Goal: Task Accomplishment & Management: Use online tool/utility

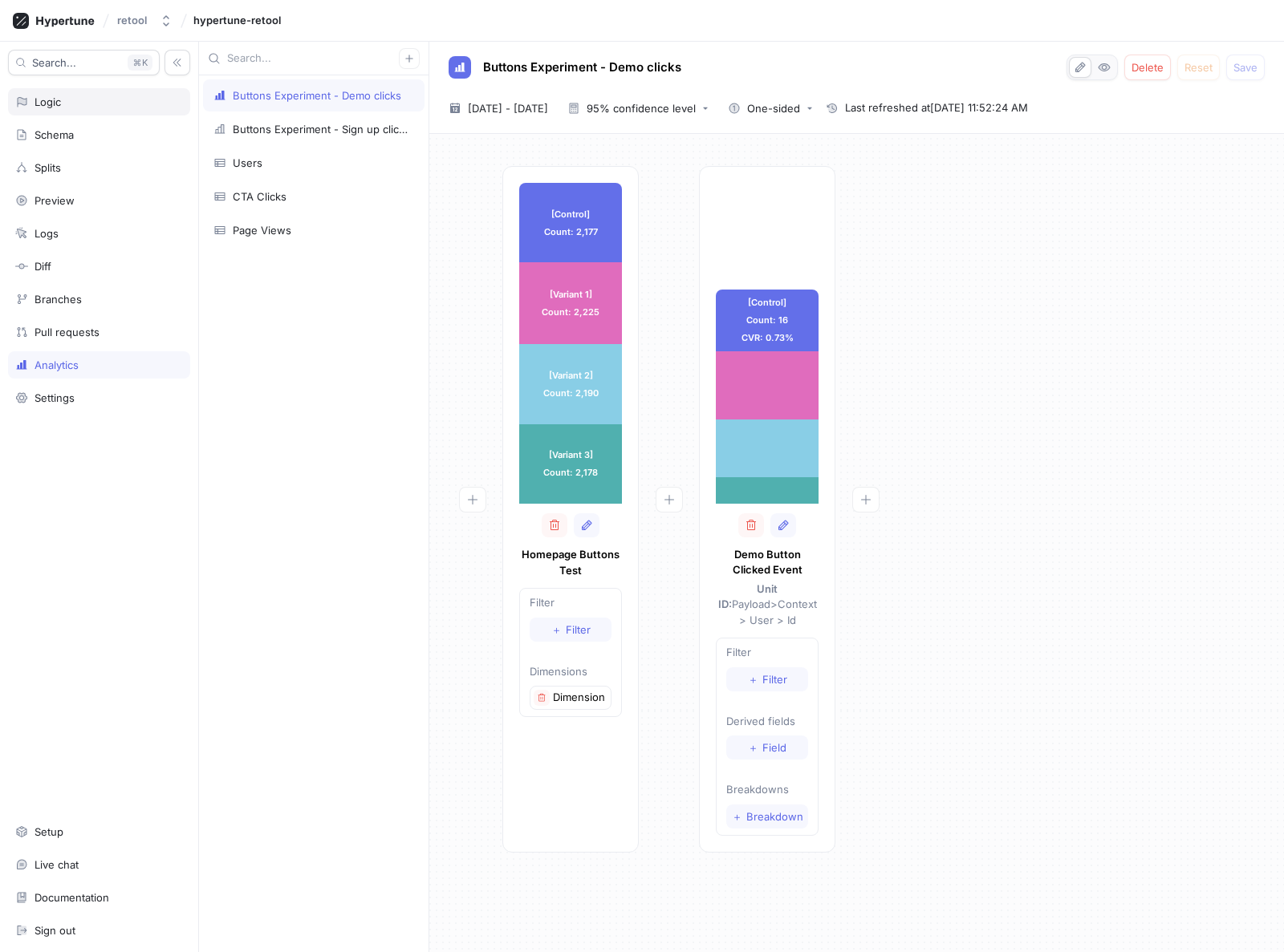
click at [70, 107] on div "Logic" at bounding box center [98, 102] width 167 height 13
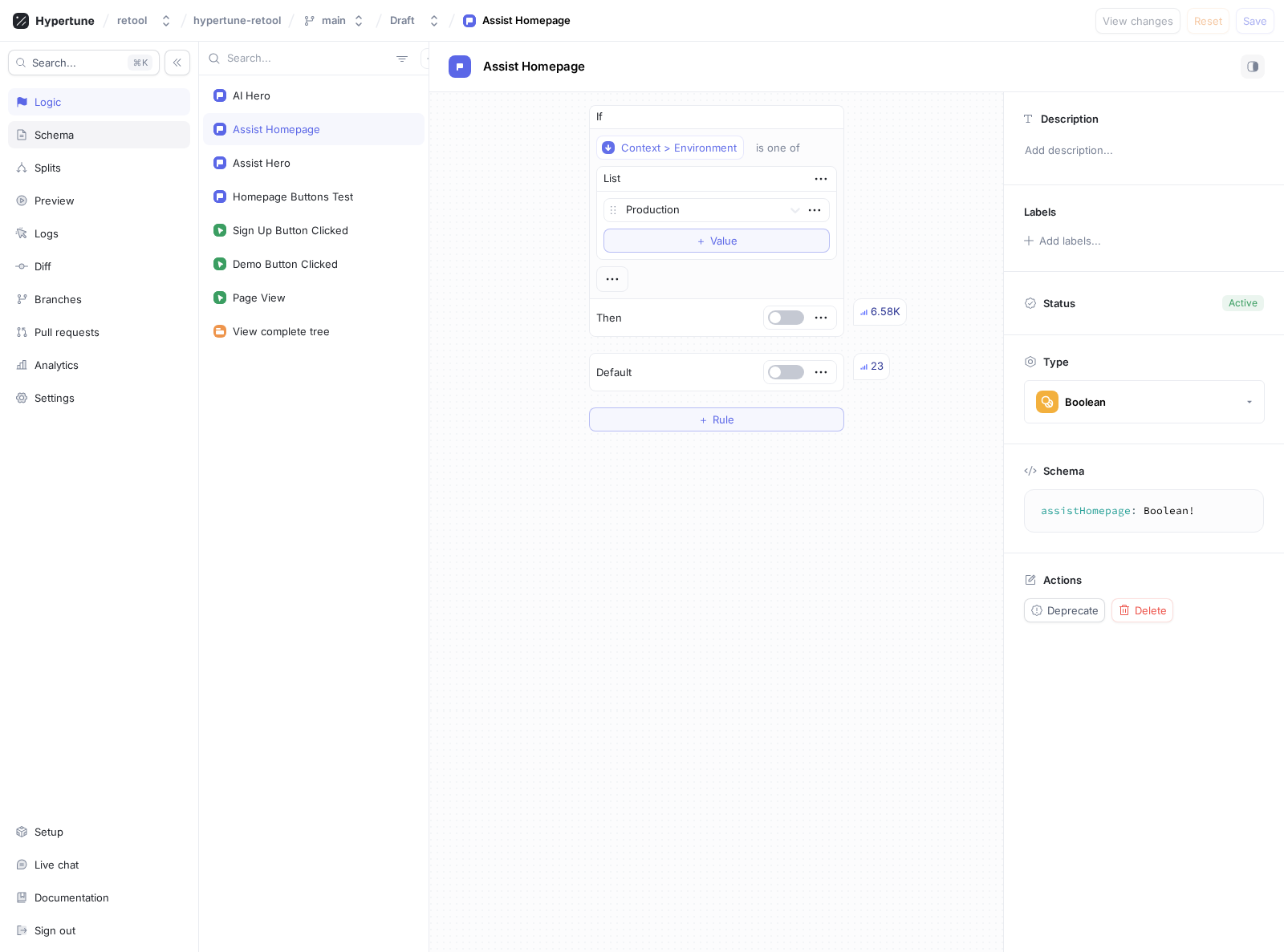
click at [64, 131] on div "Schema" at bounding box center [54, 135] width 40 height 13
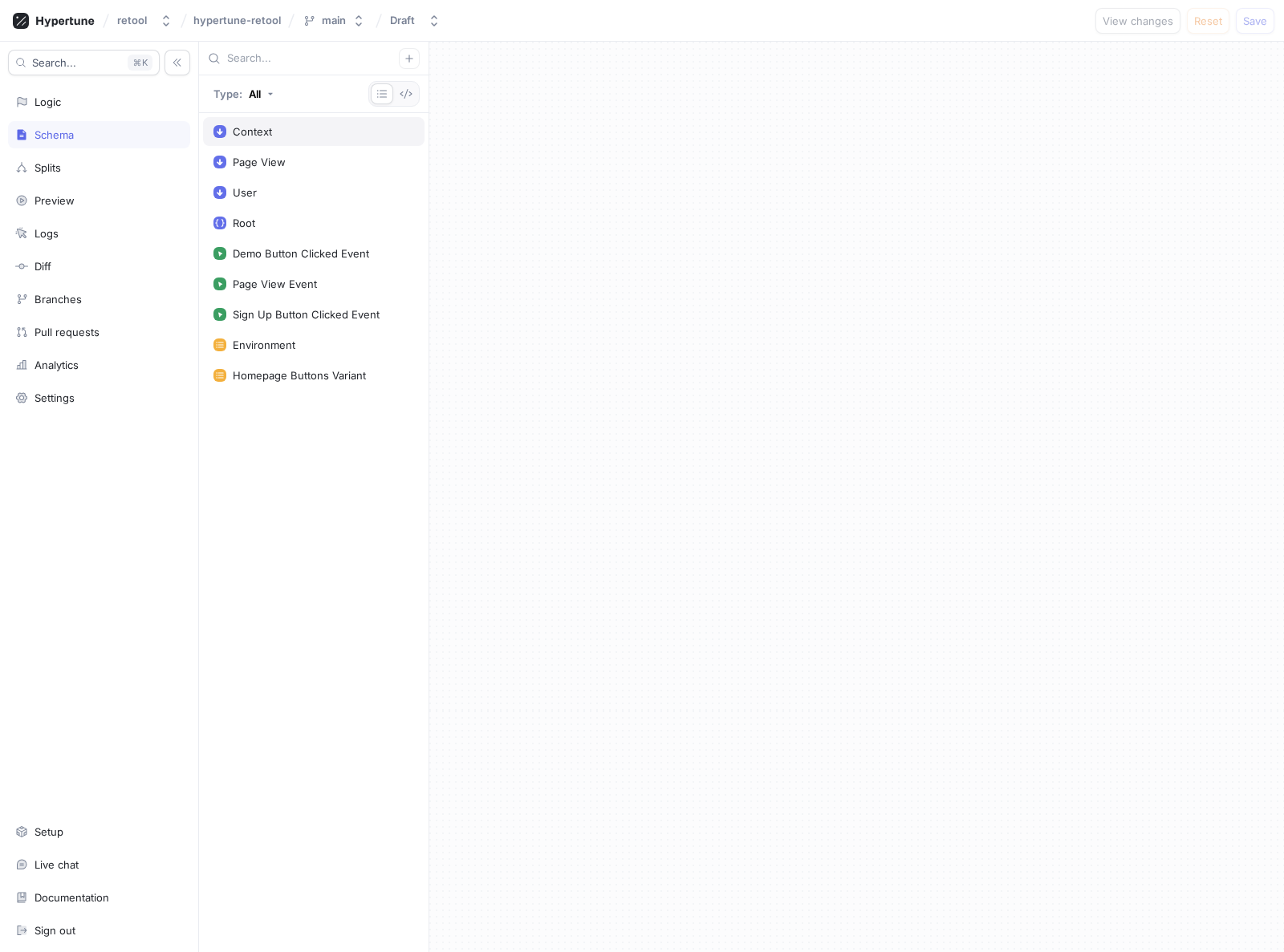
click at [244, 135] on div "Context" at bounding box center [252, 131] width 40 height 13
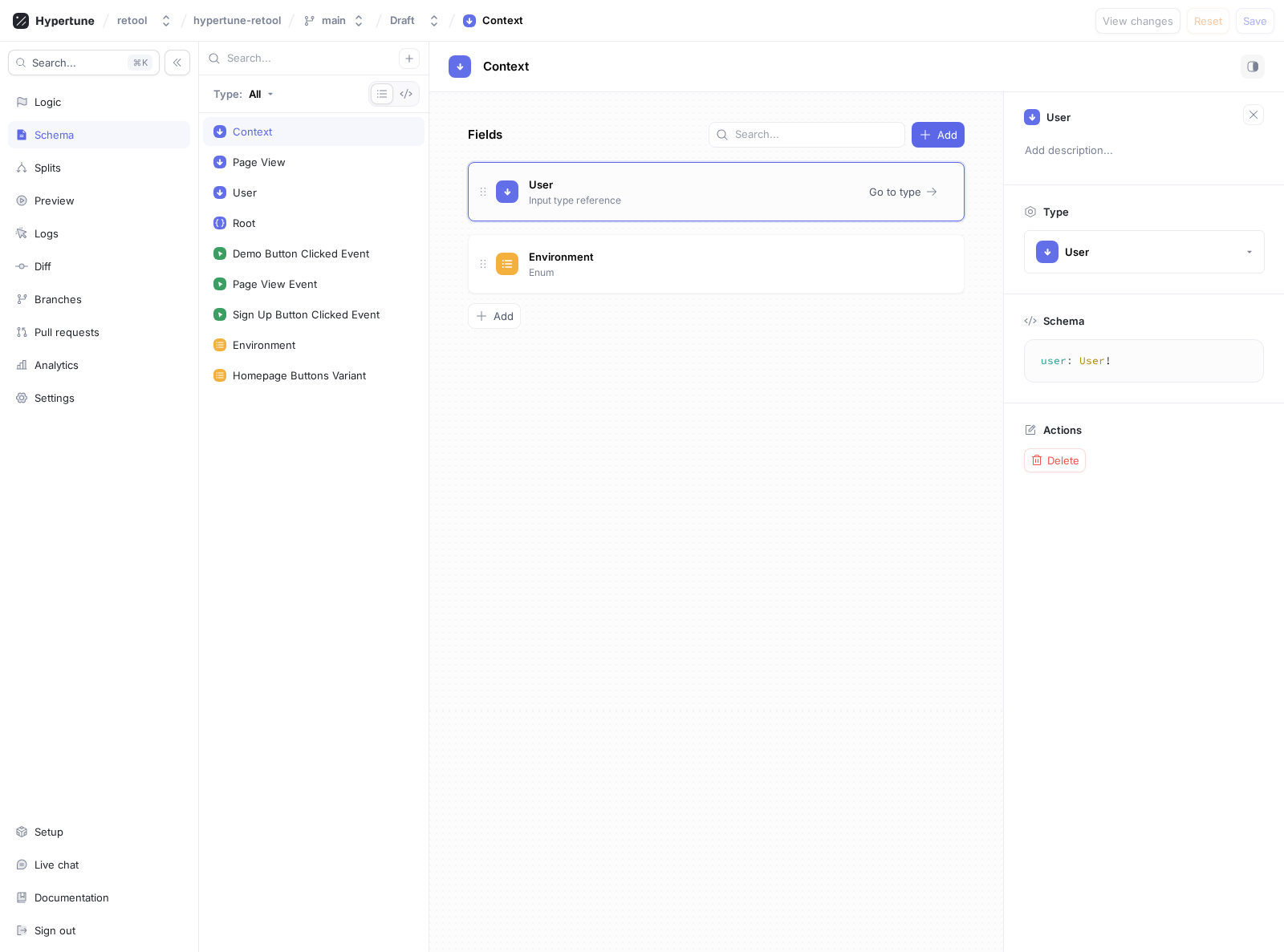
click at [654, 187] on div "User Input type reference" at bounding box center [677, 191] width 361 height 32
click at [912, 188] on span "Go to type" at bounding box center [895, 191] width 52 height 9
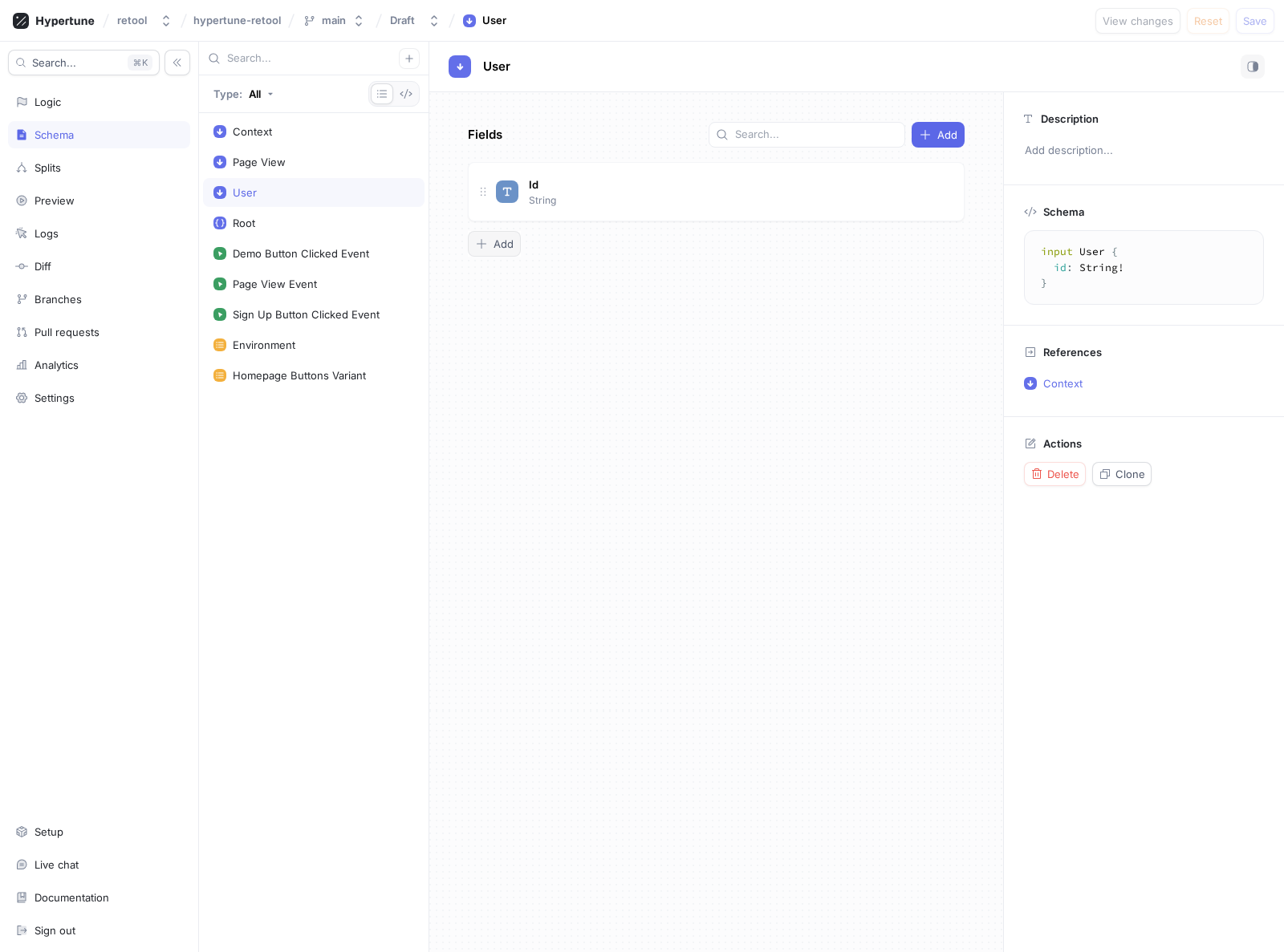
click at [493, 241] on div "Add" at bounding box center [495, 244] width 39 height 13
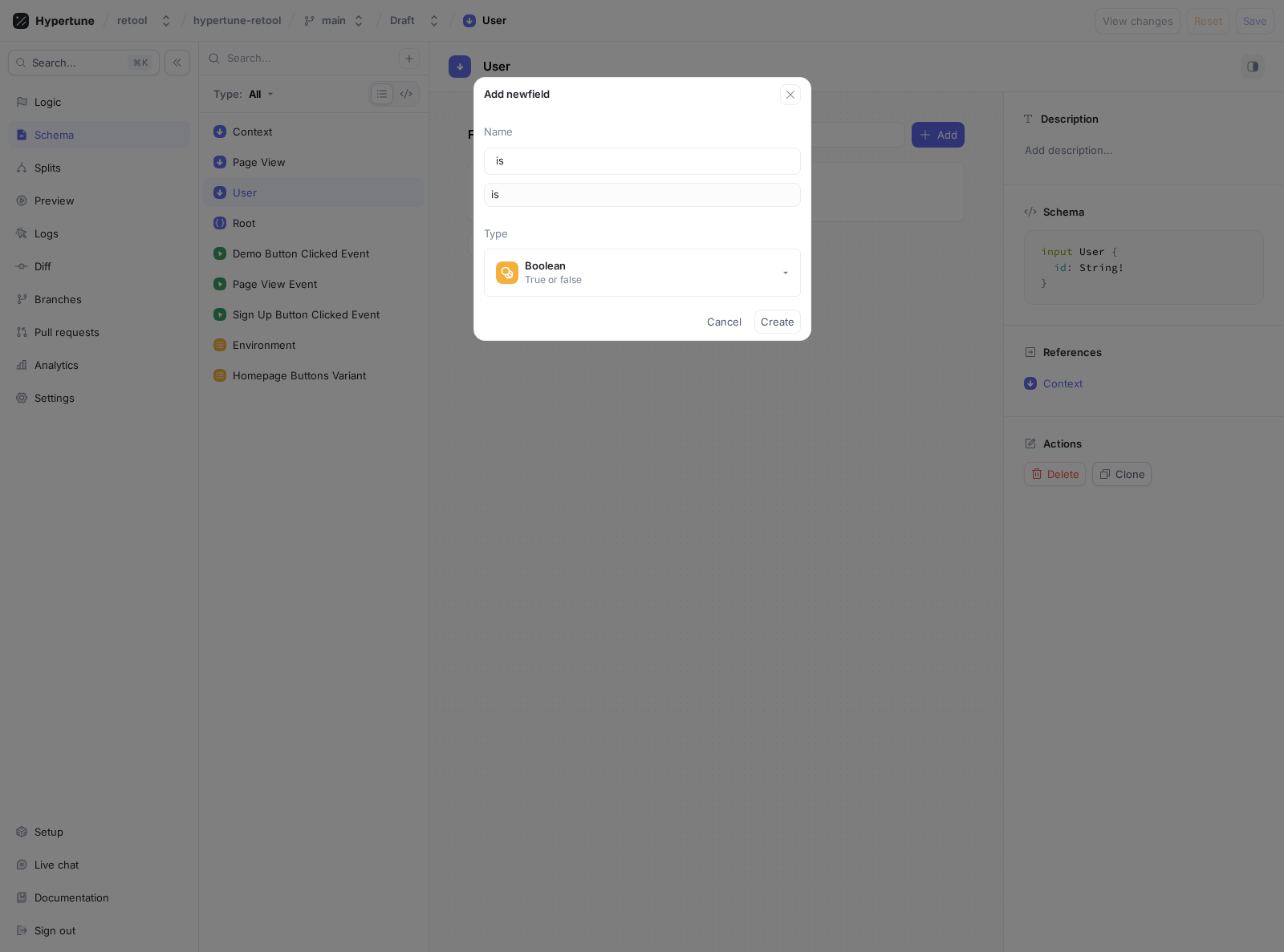
type input "isI"
type input "isIn"
type input "isInt"
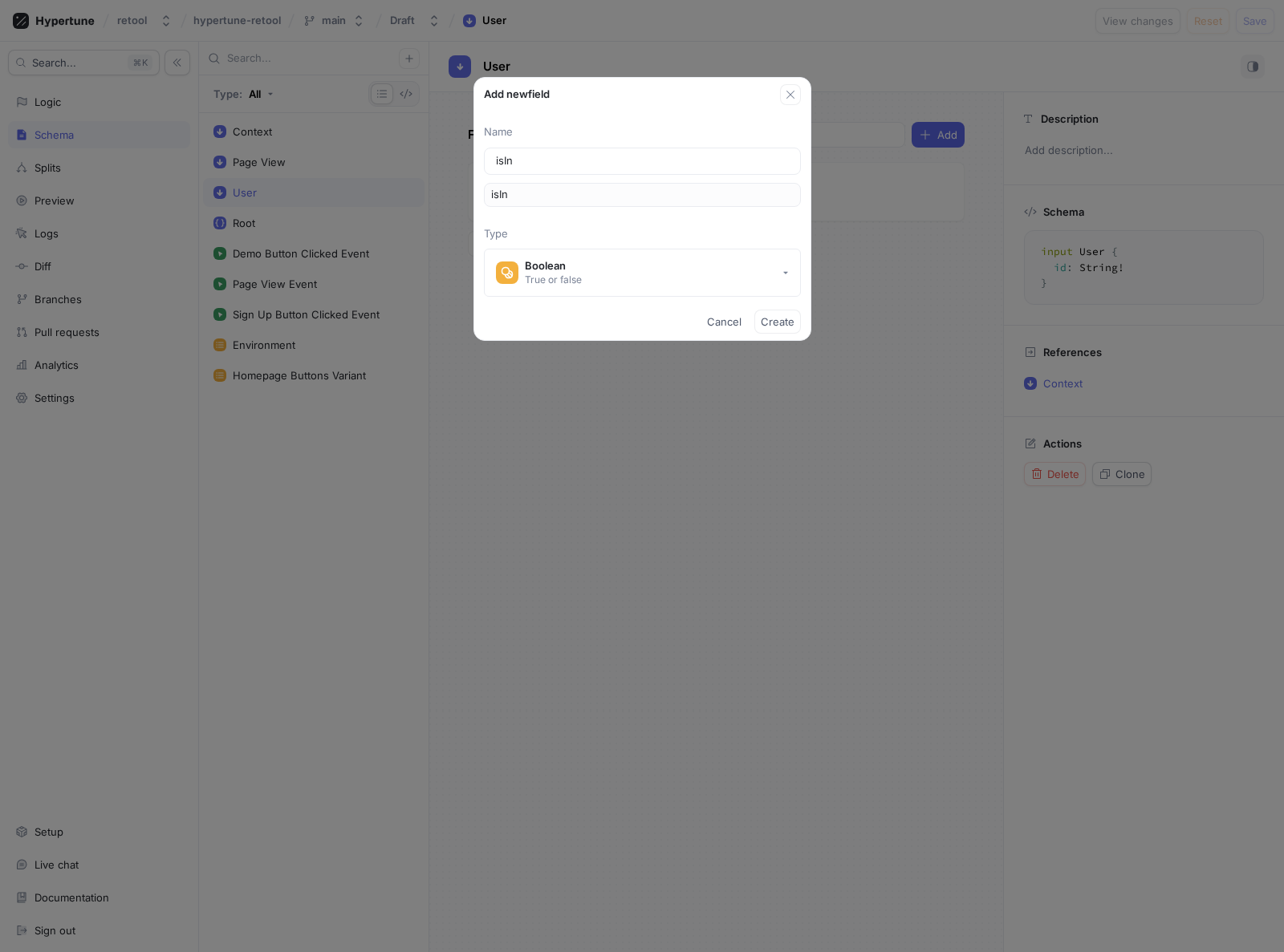
type input "isInt"
type input "isInte"
type input "isInter"
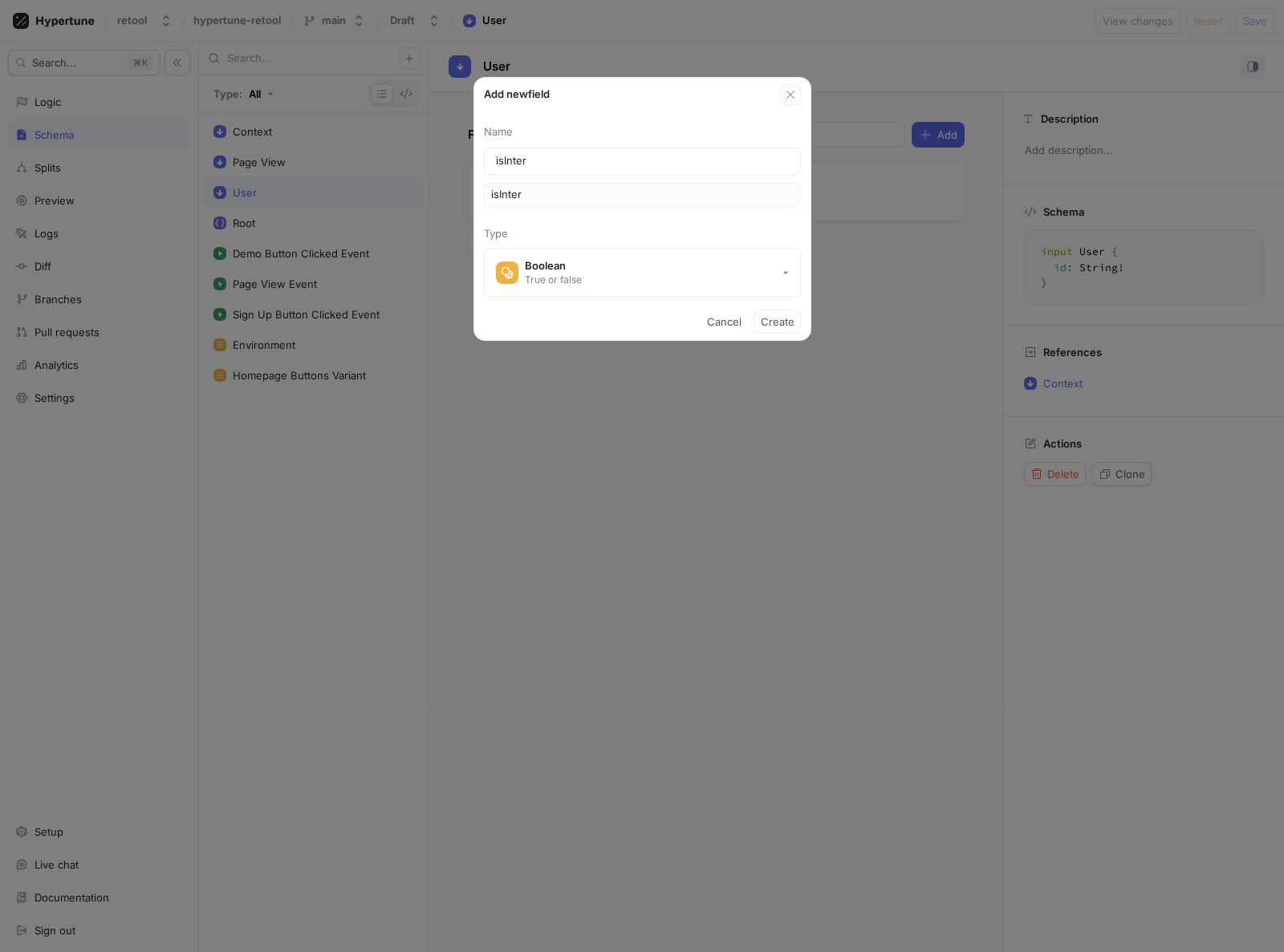
type input "isIntern"
type input "isInterna"
type input "isInternal"
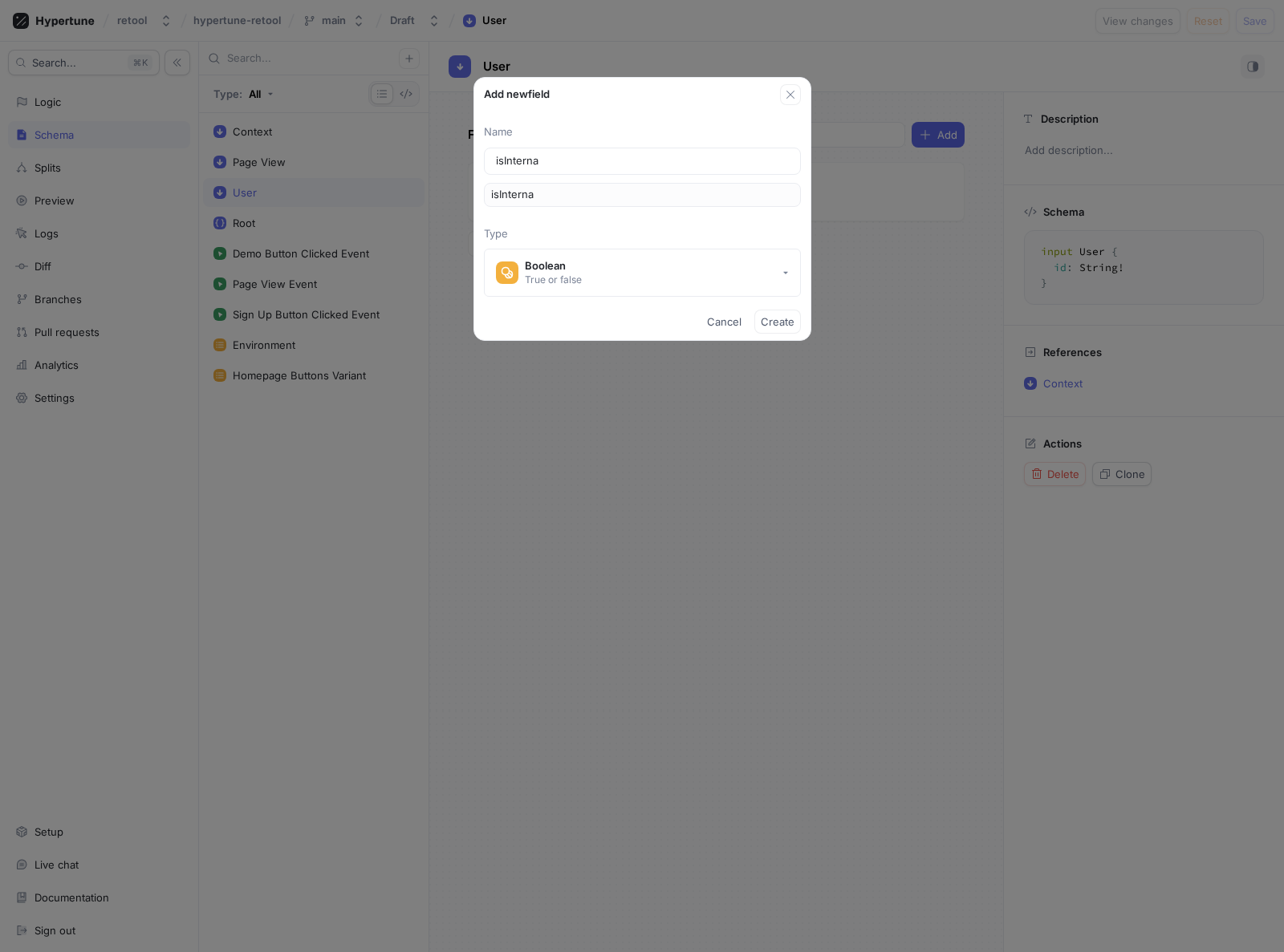
type input "isInternal"
click at [778, 321] on span "Create" at bounding box center [777, 322] width 33 height 9
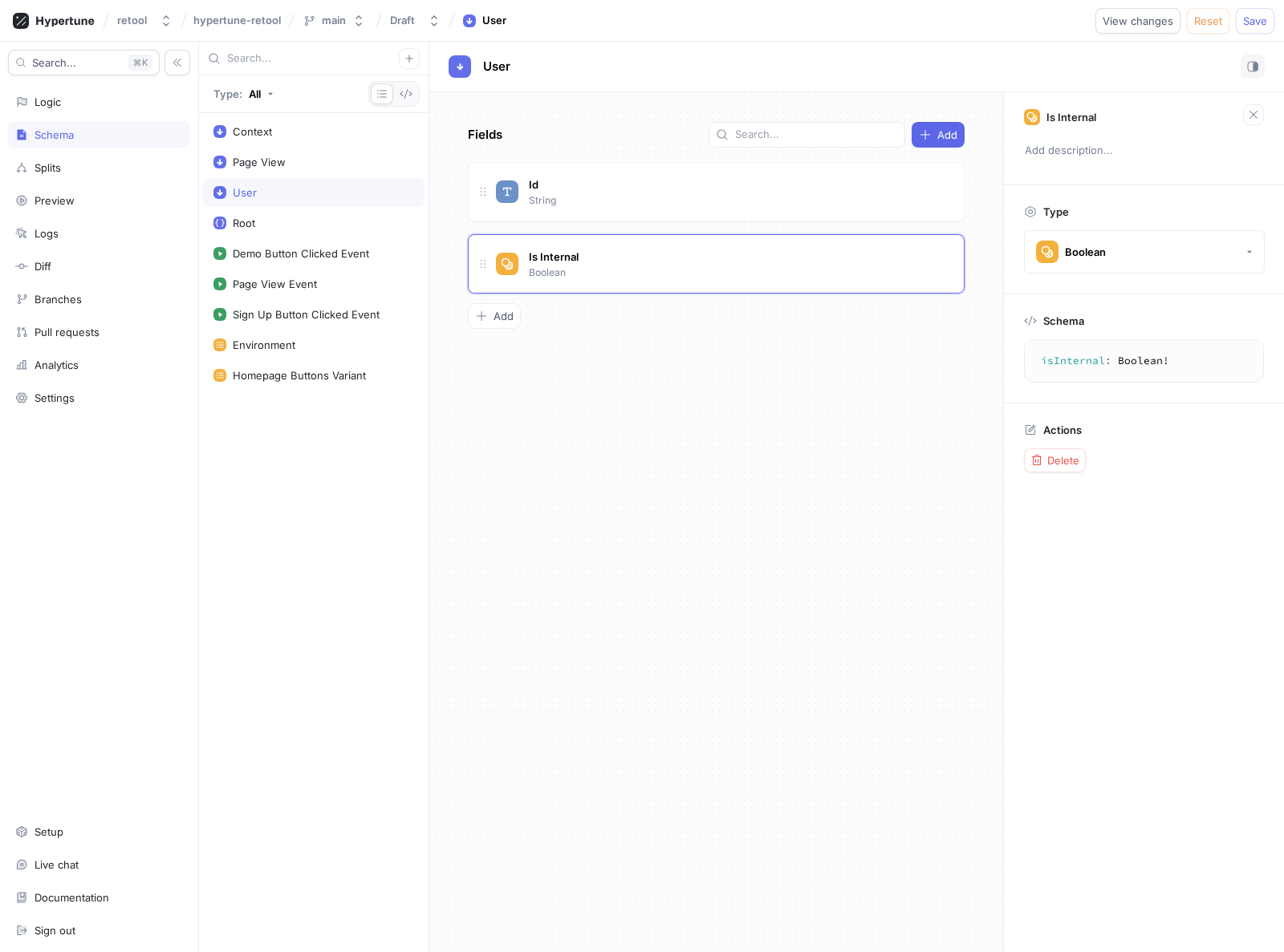
click at [778, 362] on div "Fields Add Id String Is Internal Boolean To pick up a draggable item, press the…" at bounding box center [715, 522] width 574 height 860
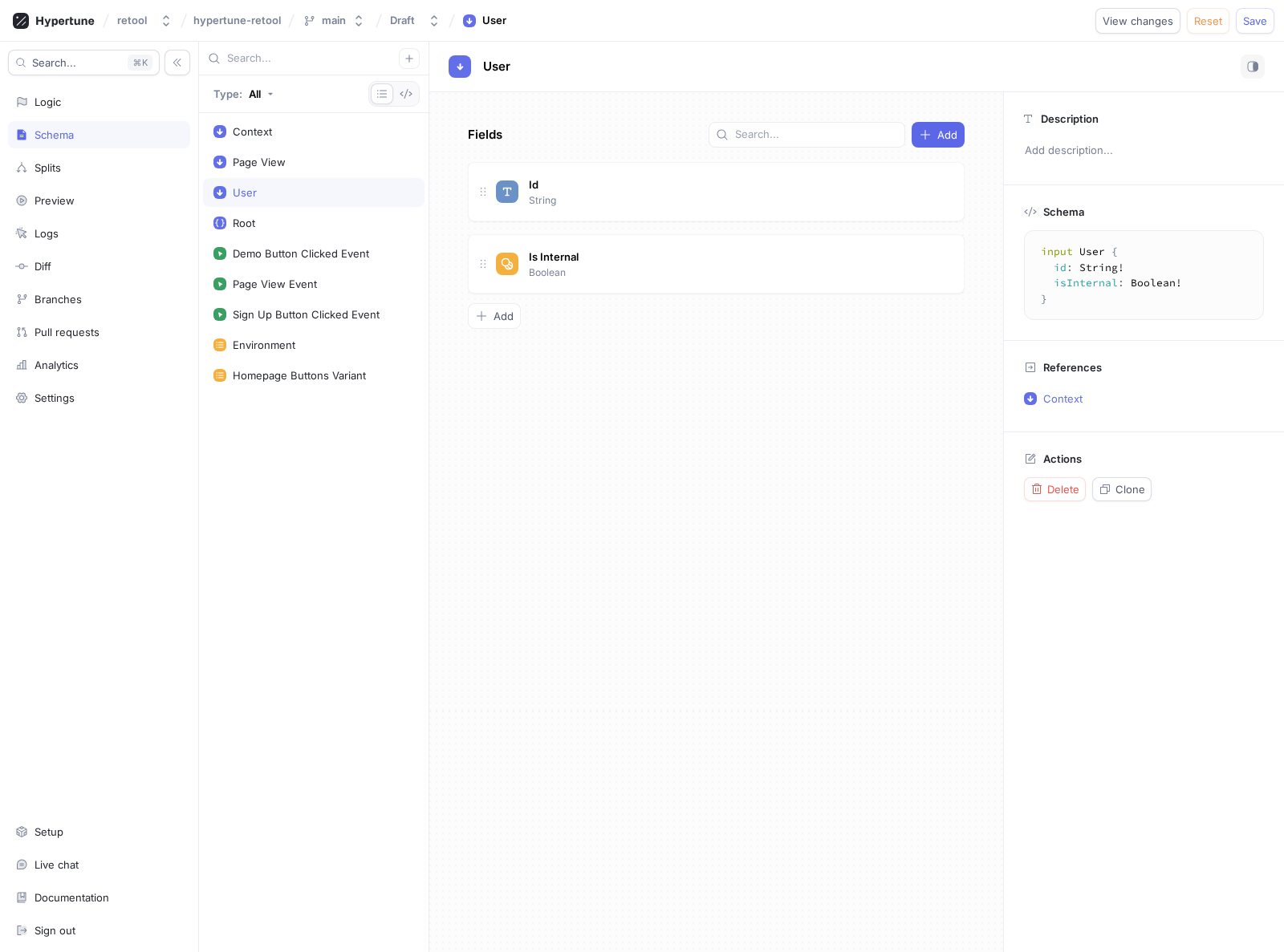
click at [258, 189] on div "User" at bounding box center [313, 192] width 201 height 13
click at [74, 102] on div "Logic" at bounding box center [98, 102] width 167 height 13
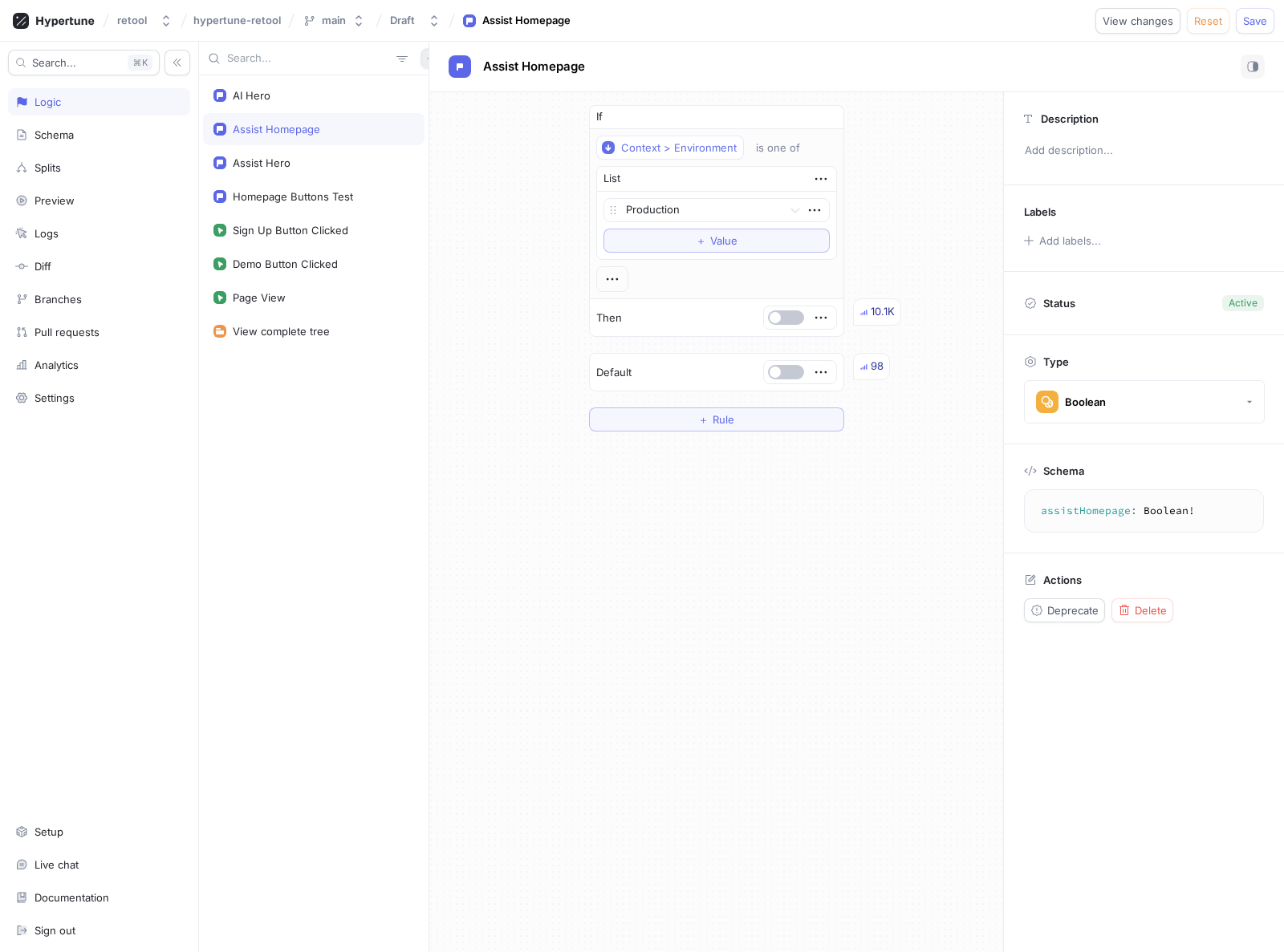
click at [426, 58] on icon "button" at bounding box center [431, 58] width 9 height 9
click at [443, 86] on p "Flag" at bounding box center [434, 90] width 21 height 16
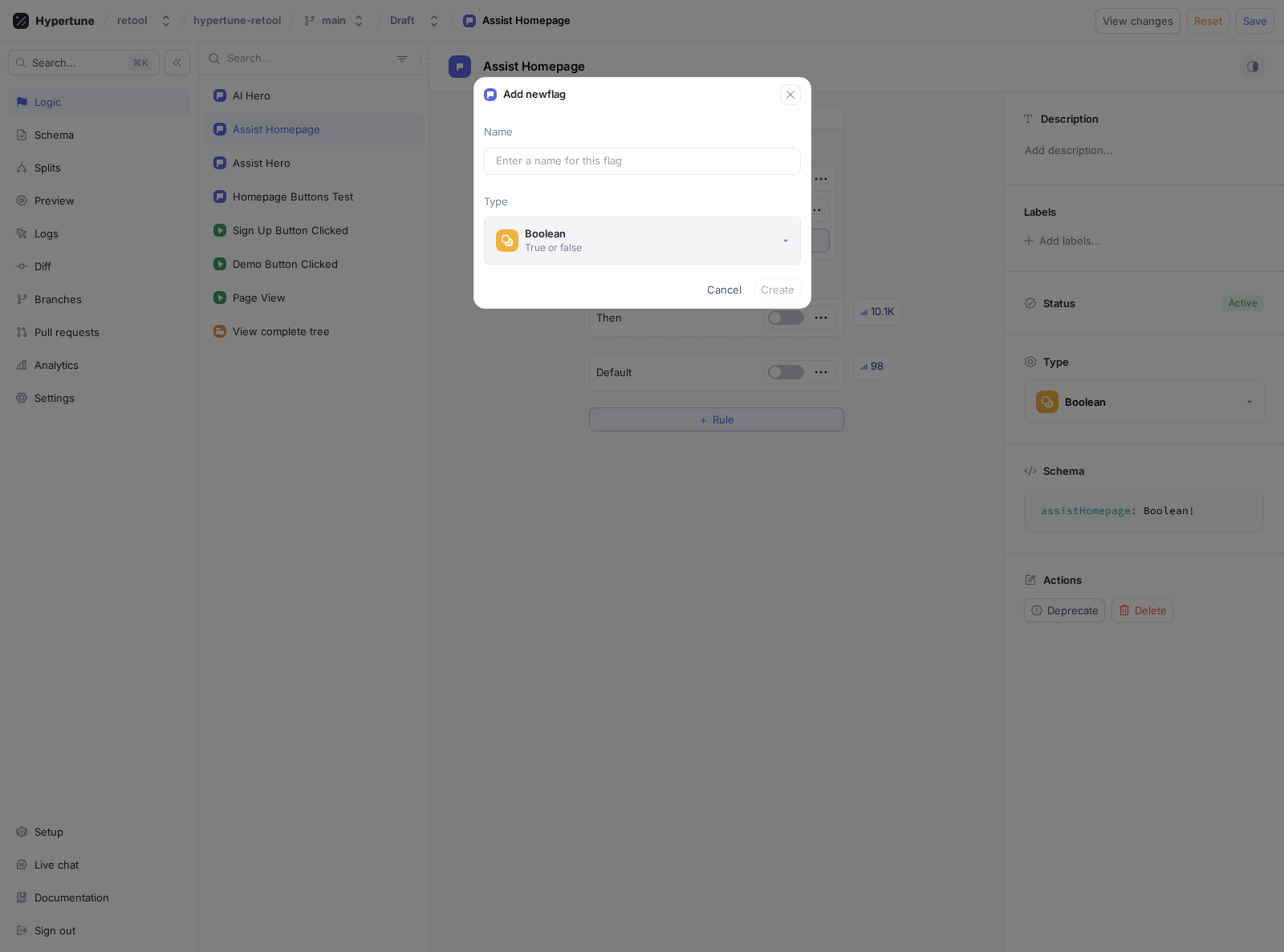
click at [588, 236] on button "Boolean True or false" at bounding box center [642, 240] width 317 height 48
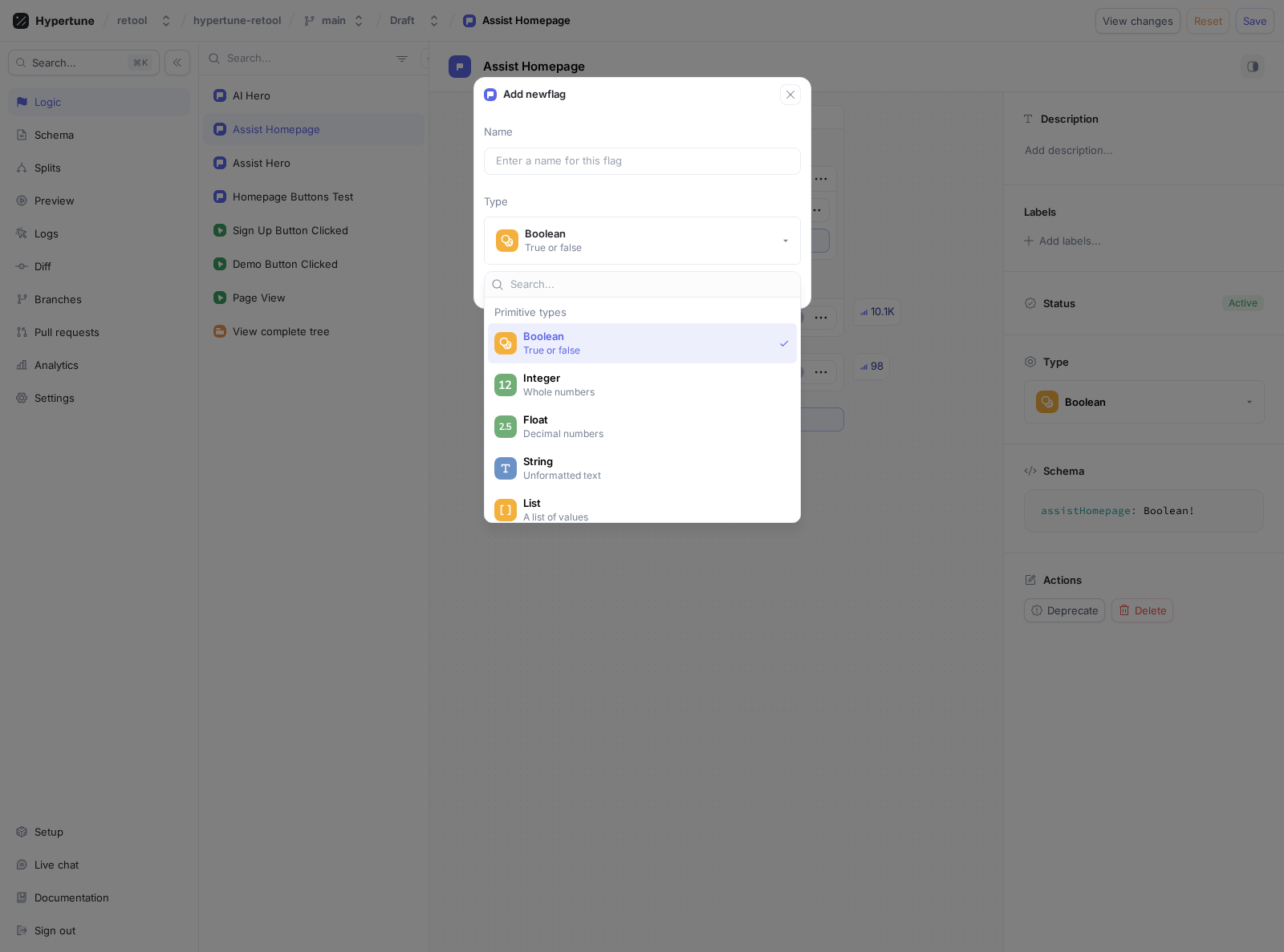
click at [906, 563] on div "Add new flag Name Type Boolean True or false Cancel Create" at bounding box center [642, 476] width 1284 height 952
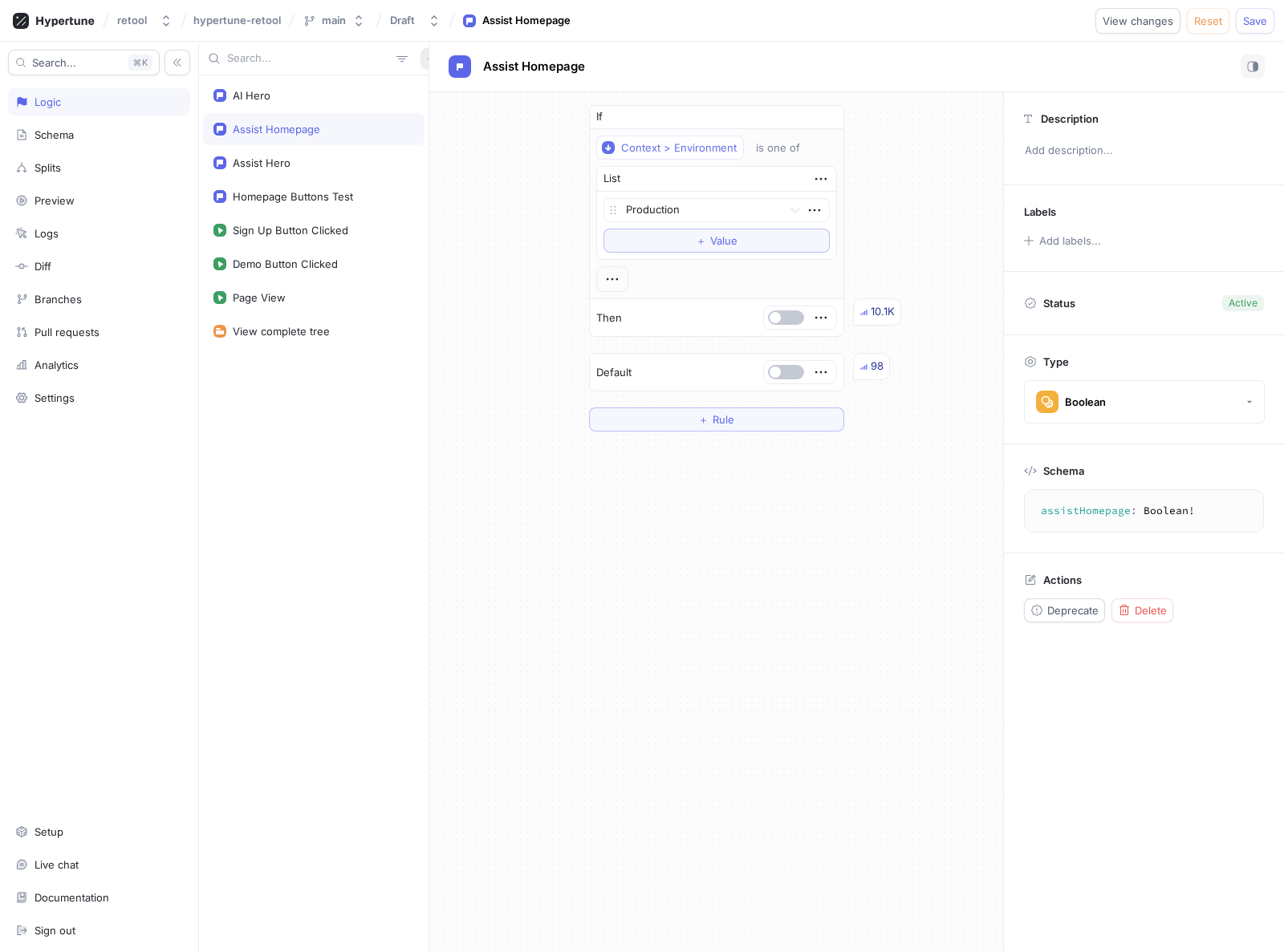
click at [426, 59] on icon "button" at bounding box center [431, 58] width 9 height 9
drag, startPoint x: 484, startPoint y: 317, endPoint x: 224, endPoint y: 237, distance: 272.0
click at [483, 316] on div "AI Hero Assist Homepage Assist Hero Homepage Buttons Test Sign Up Button Clicke…" at bounding box center [741, 496] width 1085 height 910
click at [75, 131] on div "Schema" at bounding box center [98, 135] width 167 height 13
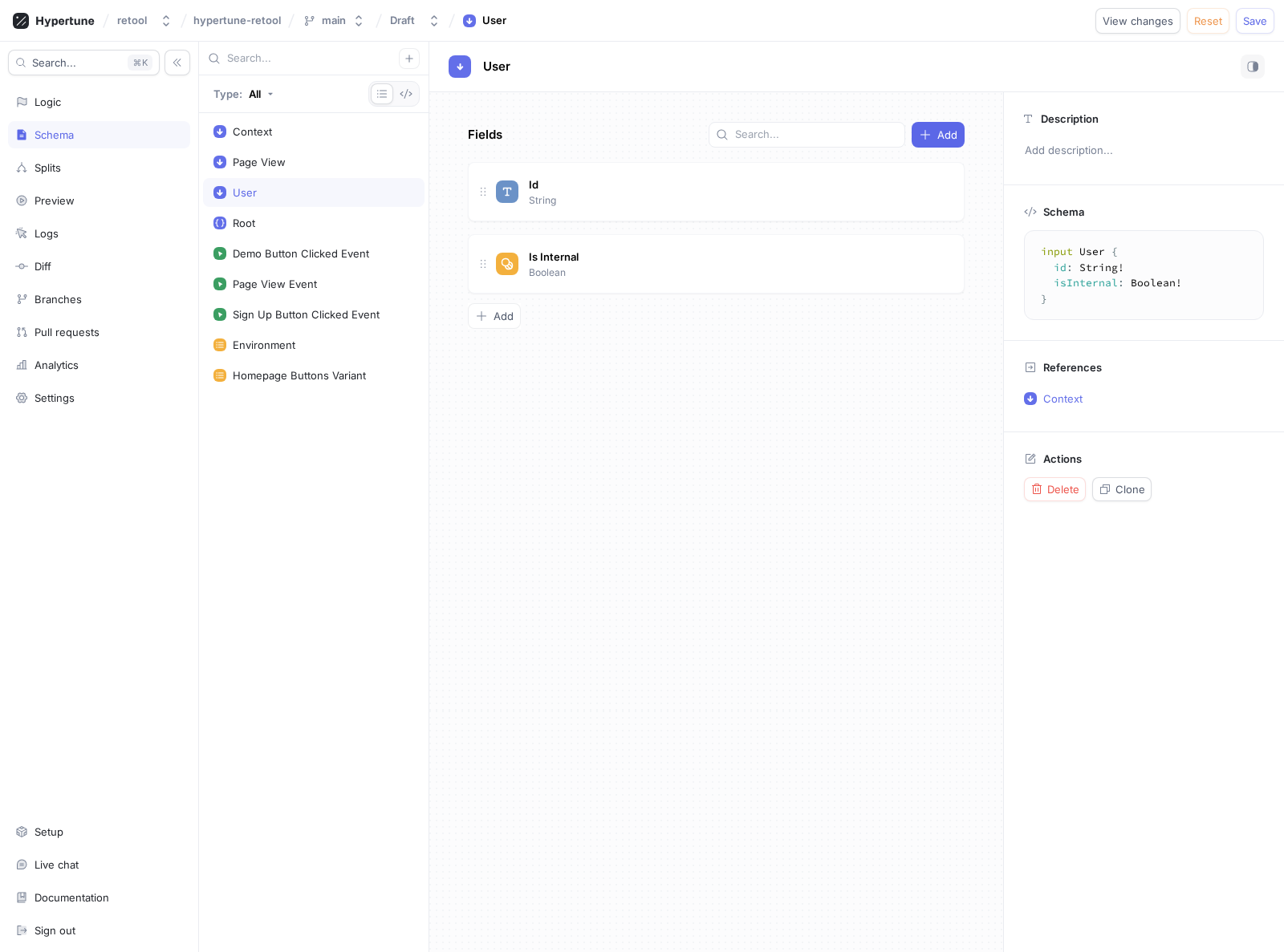
click at [621, 361] on div "Fields Add Id String Is Internal Boolean To pick up a draggable item, press the…" at bounding box center [715, 522] width 574 height 860
click at [1262, 21] on span "Save" at bounding box center [1255, 20] width 24 height 9
click at [654, 434] on div "Fields Add Id String Is Internal Boolean To pick up a draggable item, press the…" at bounding box center [715, 522] width 574 height 860
click at [670, 447] on div "Fields Add Id String Is Internal Boolean To pick up a draggable item, press the…" at bounding box center [715, 522] width 574 height 860
click at [64, 98] on div "Logic" at bounding box center [98, 102] width 167 height 13
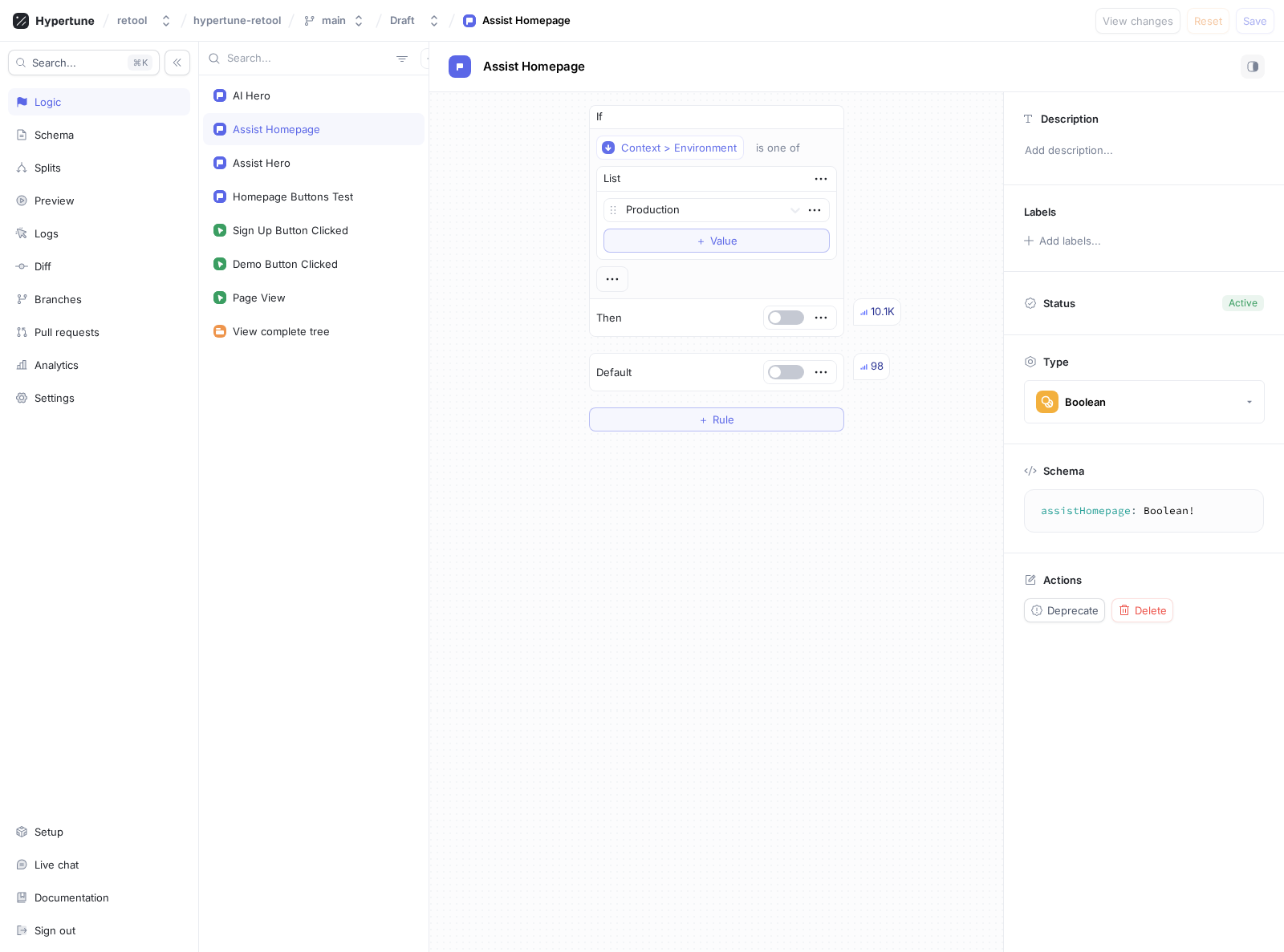
click at [297, 124] on div "Assist Homepage" at bounding box center [276, 129] width 88 height 13
click at [679, 417] on button "＋ Rule" at bounding box center [716, 420] width 255 height 24
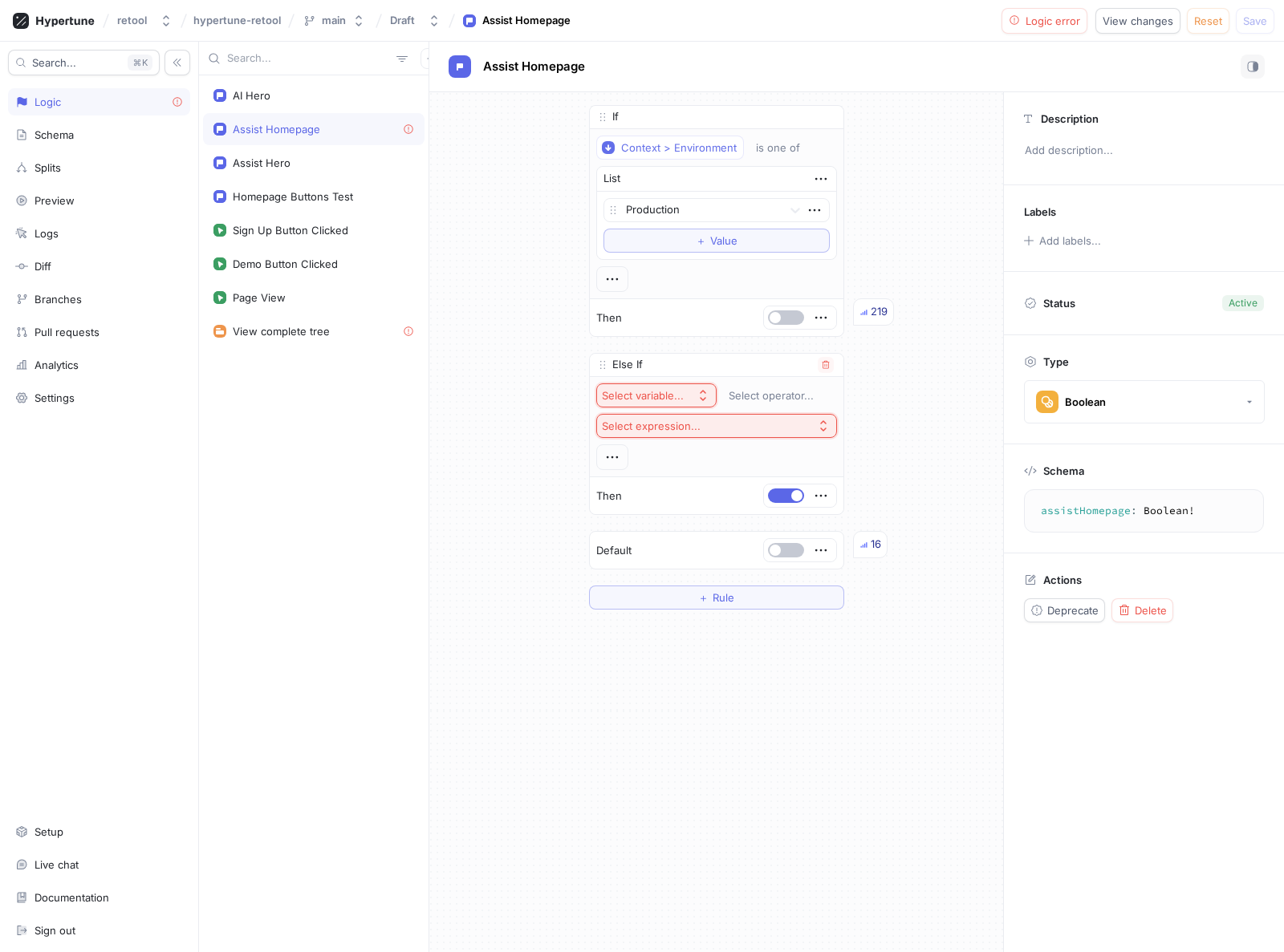
click at [660, 397] on div "Select variable..." at bounding box center [642, 396] width 82 height 14
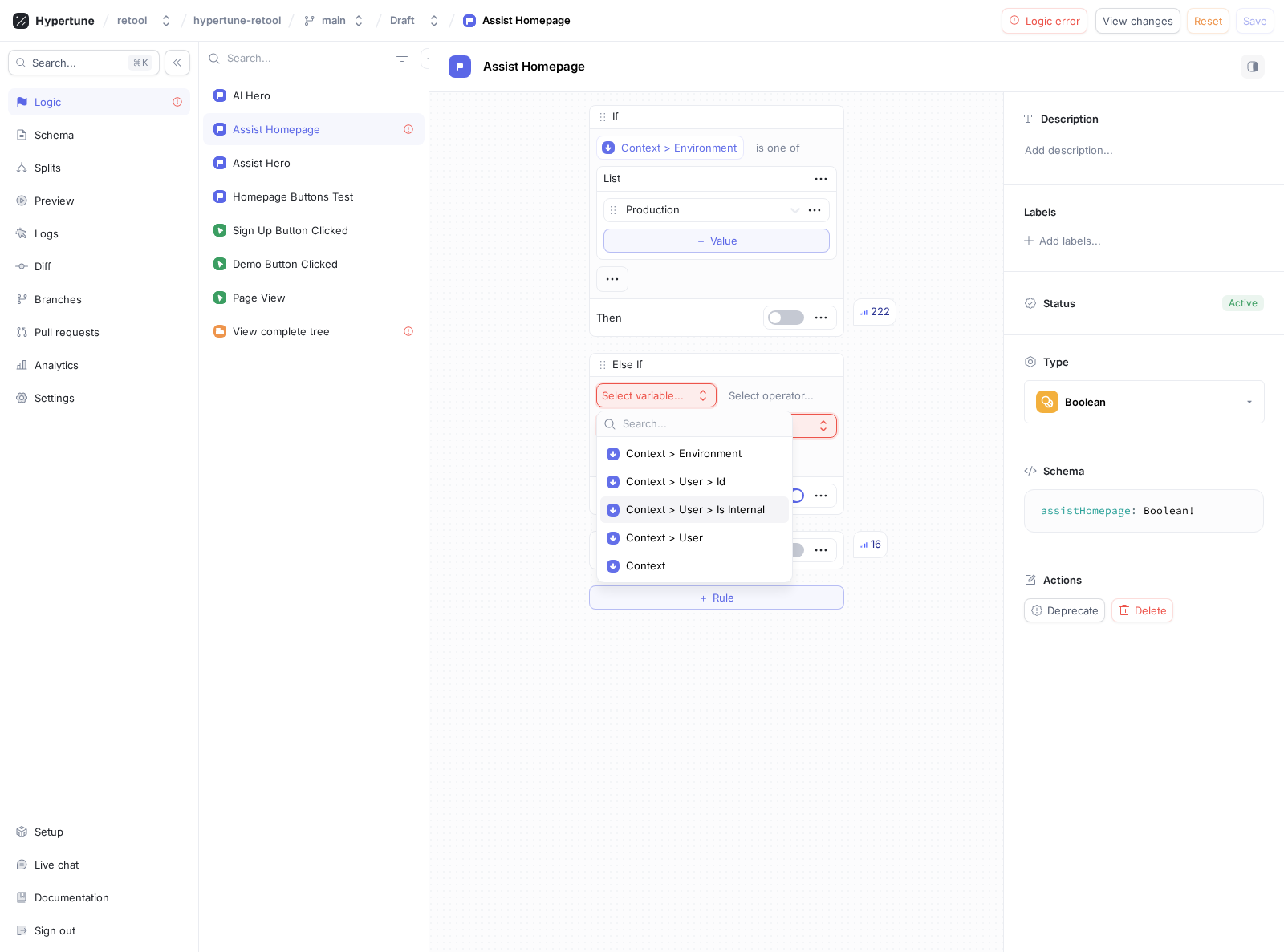
click at [654, 505] on span "Context > User > Is Internal" at bounding box center [700, 509] width 149 height 14
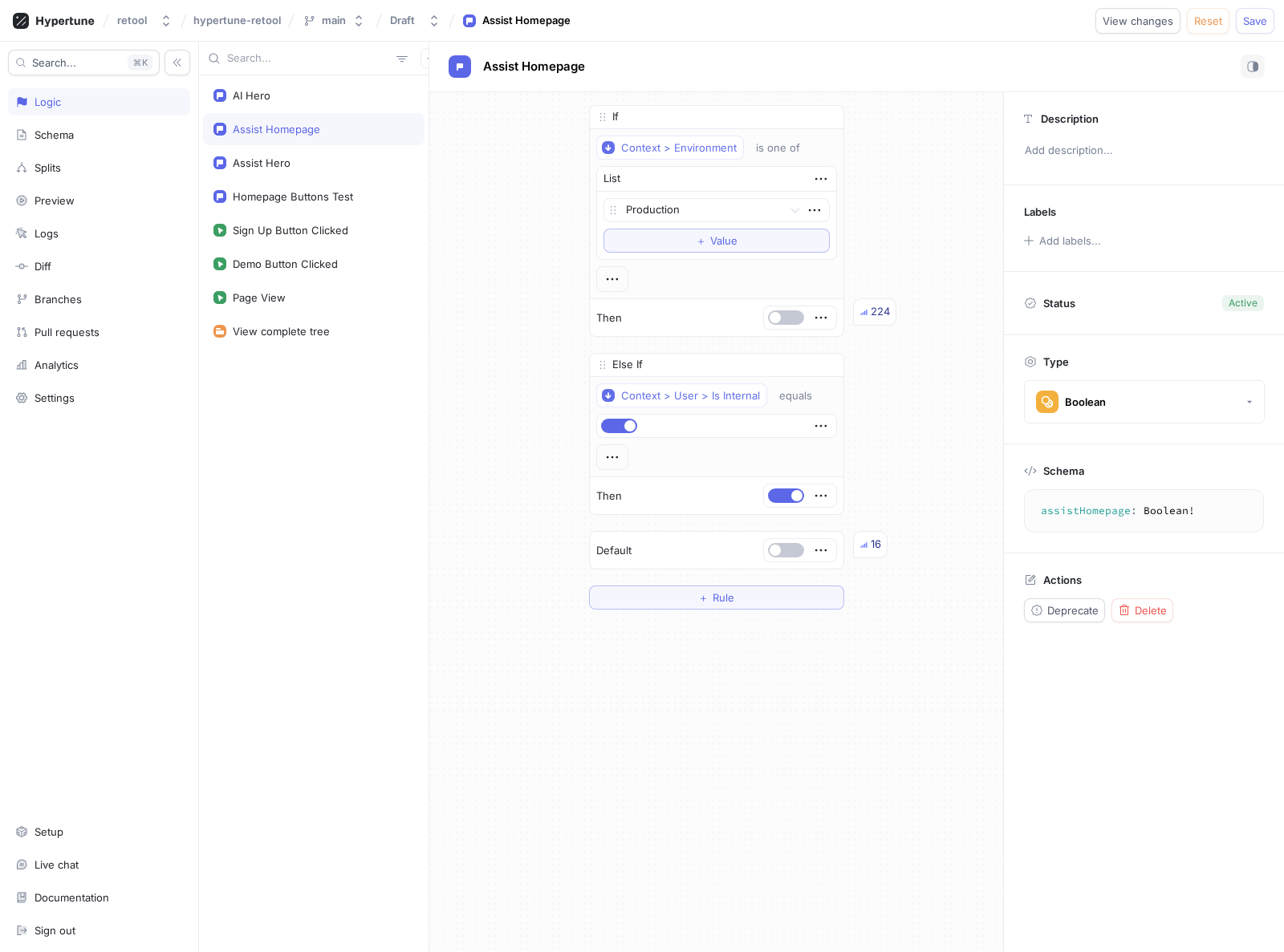
click at [532, 470] on div "If Context > Environment is one of List Production To pick up a draggable item,…" at bounding box center [715, 358] width 574 height 531
click at [1257, 18] on span "Save" at bounding box center [1255, 20] width 24 height 9
click at [536, 269] on div "If Context > Environment is one of List Production To pick up a draggable item,…" at bounding box center [715, 358] width 574 height 531
click at [435, 258] on div "If Context > Environment is one of List Production To pick up a draggable item,…" at bounding box center [715, 358] width 574 height 531
click at [283, 128] on div "Assist Homepage" at bounding box center [276, 129] width 88 height 13
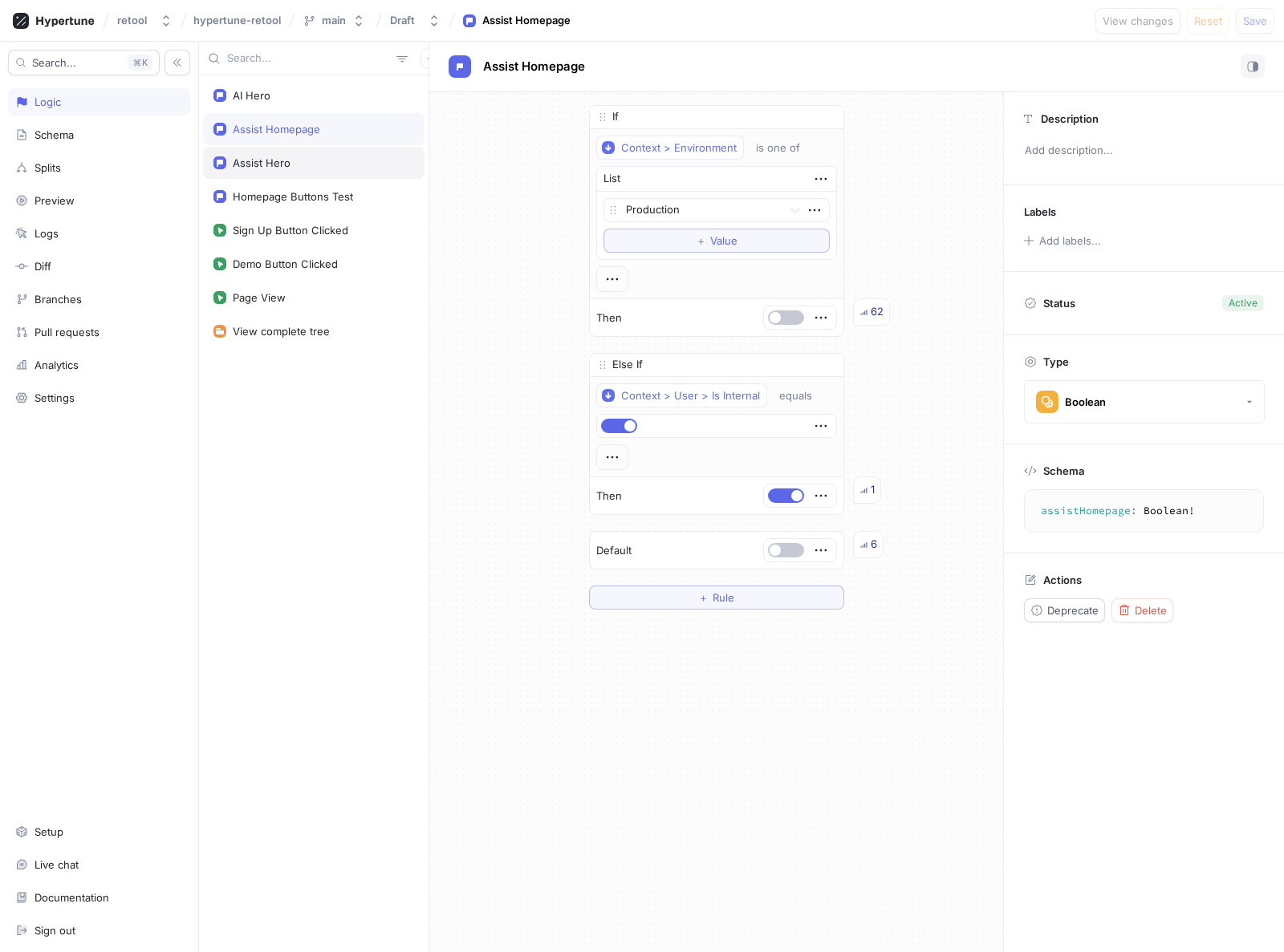
click at [277, 163] on div "Assist Hero" at bounding box center [262, 163] width 58 height 13
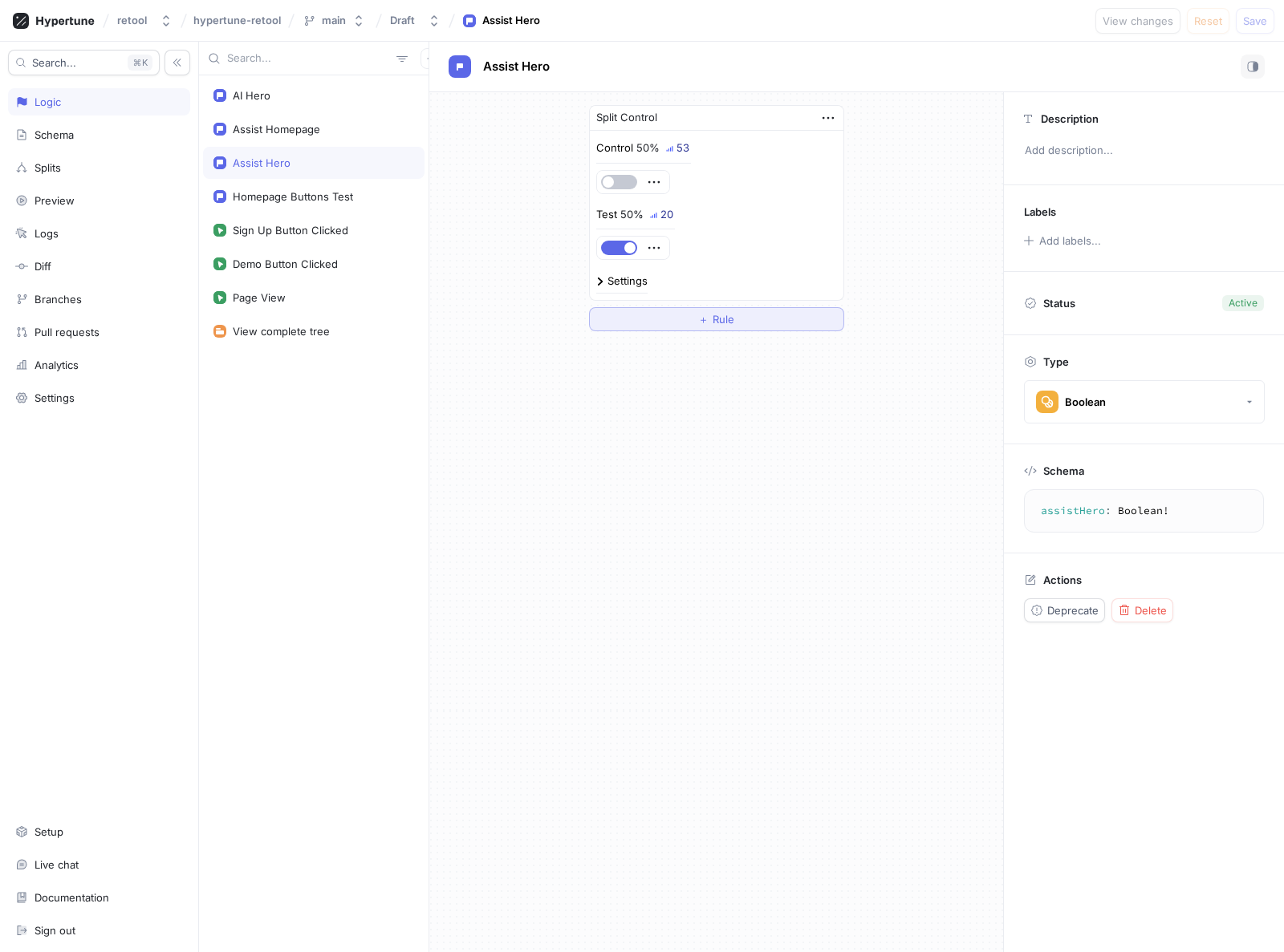
click at [711, 319] on div "＋ Rule" at bounding box center [715, 319] width 36 height 9
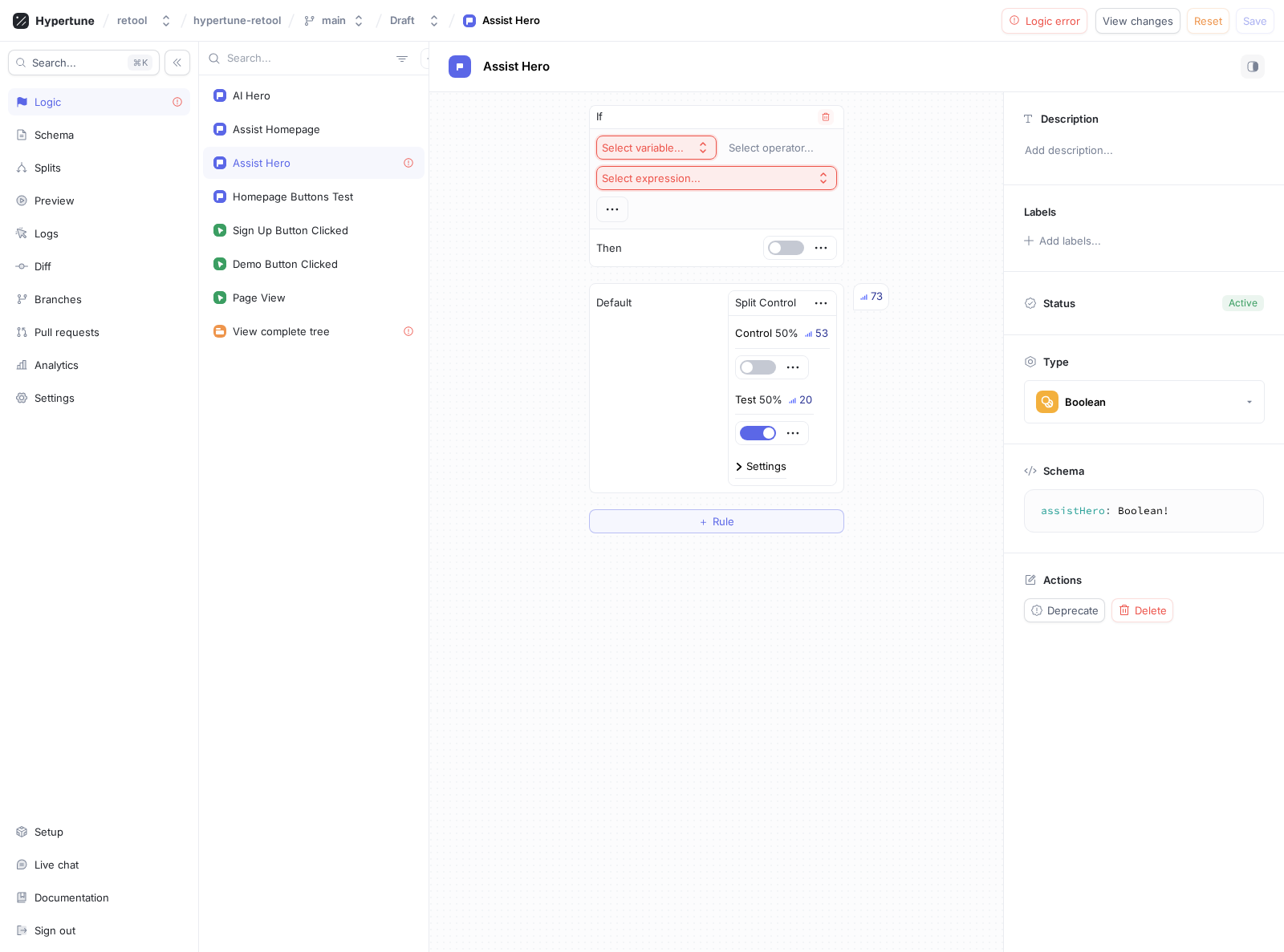
click at [654, 144] on div "Select variable..." at bounding box center [642, 148] width 82 height 14
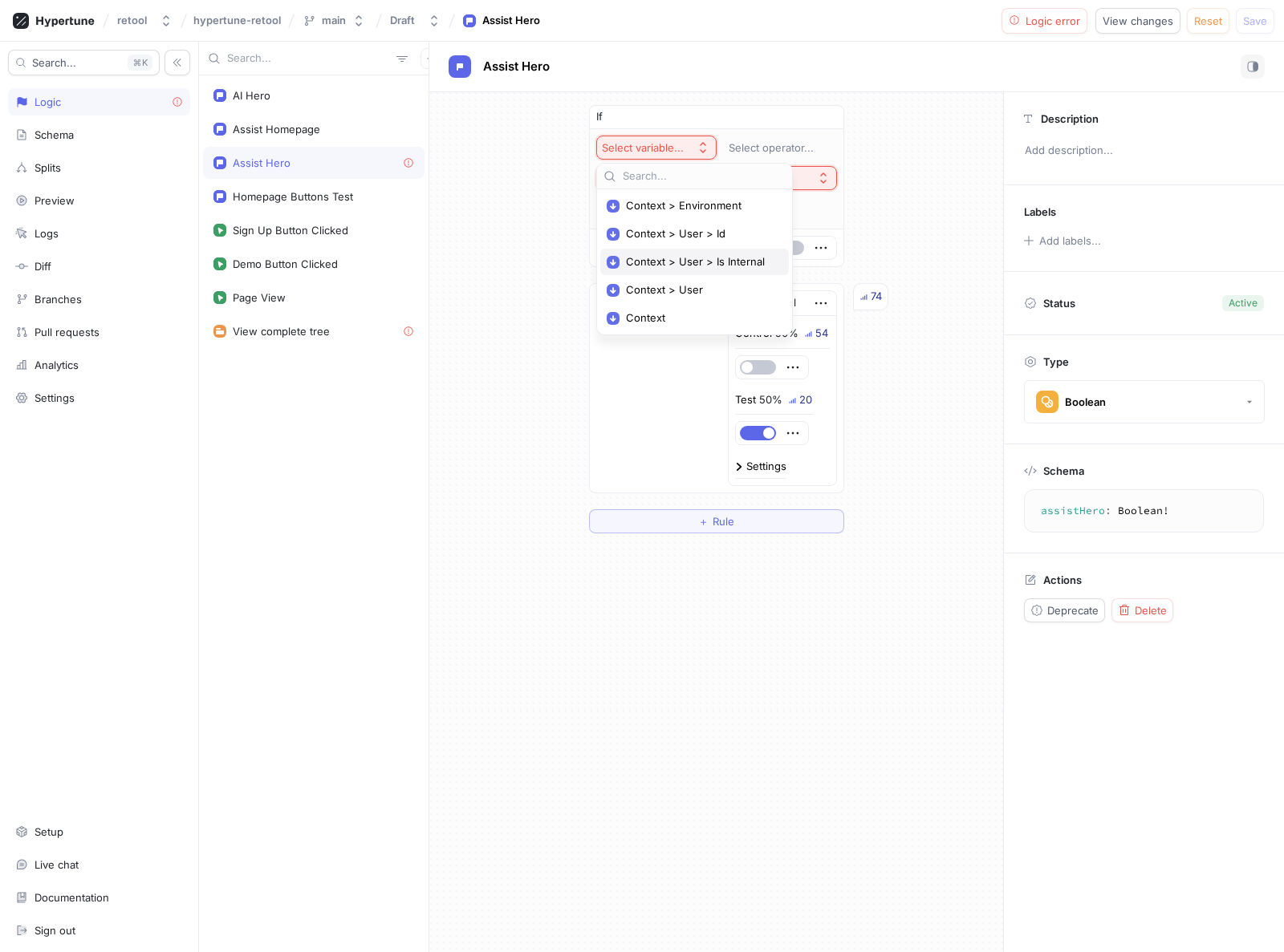
click at [667, 260] on span "Context > User > Is Internal" at bounding box center [700, 262] width 149 height 14
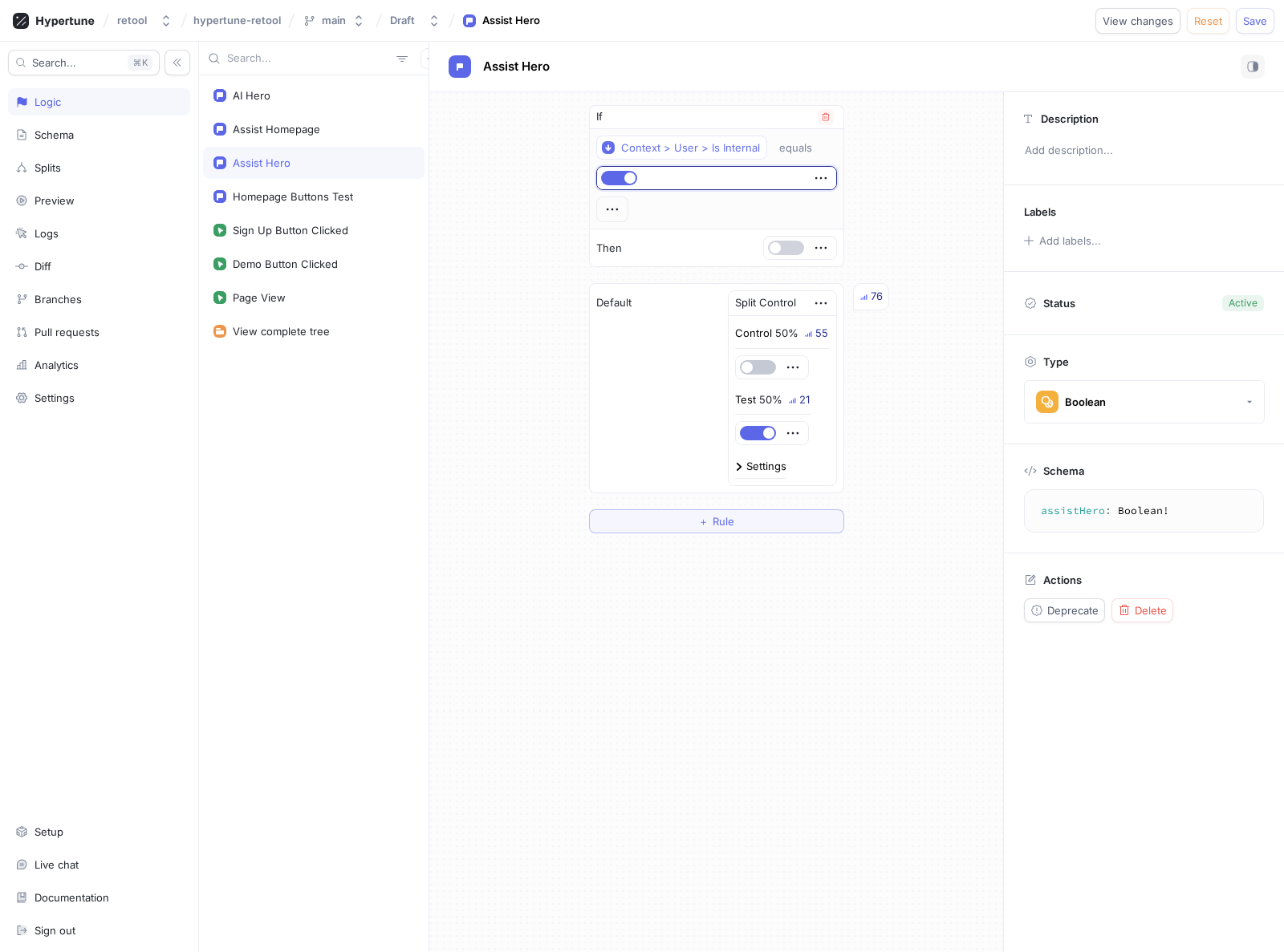
click at [776, 249] on span "button" at bounding box center [776, 248] width 11 height 11
click at [1263, 19] on span "Save" at bounding box center [1255, 20] width 24 height 9
click at [557, 184] on div "If Context > User > Is Internal equals Then Default Split Control Control 50% 5…" at bounding box center [715, 319] width 574 height 454
click at [76, 129] on div "Schema" at bounding box center [98, 135] width 167 height 13
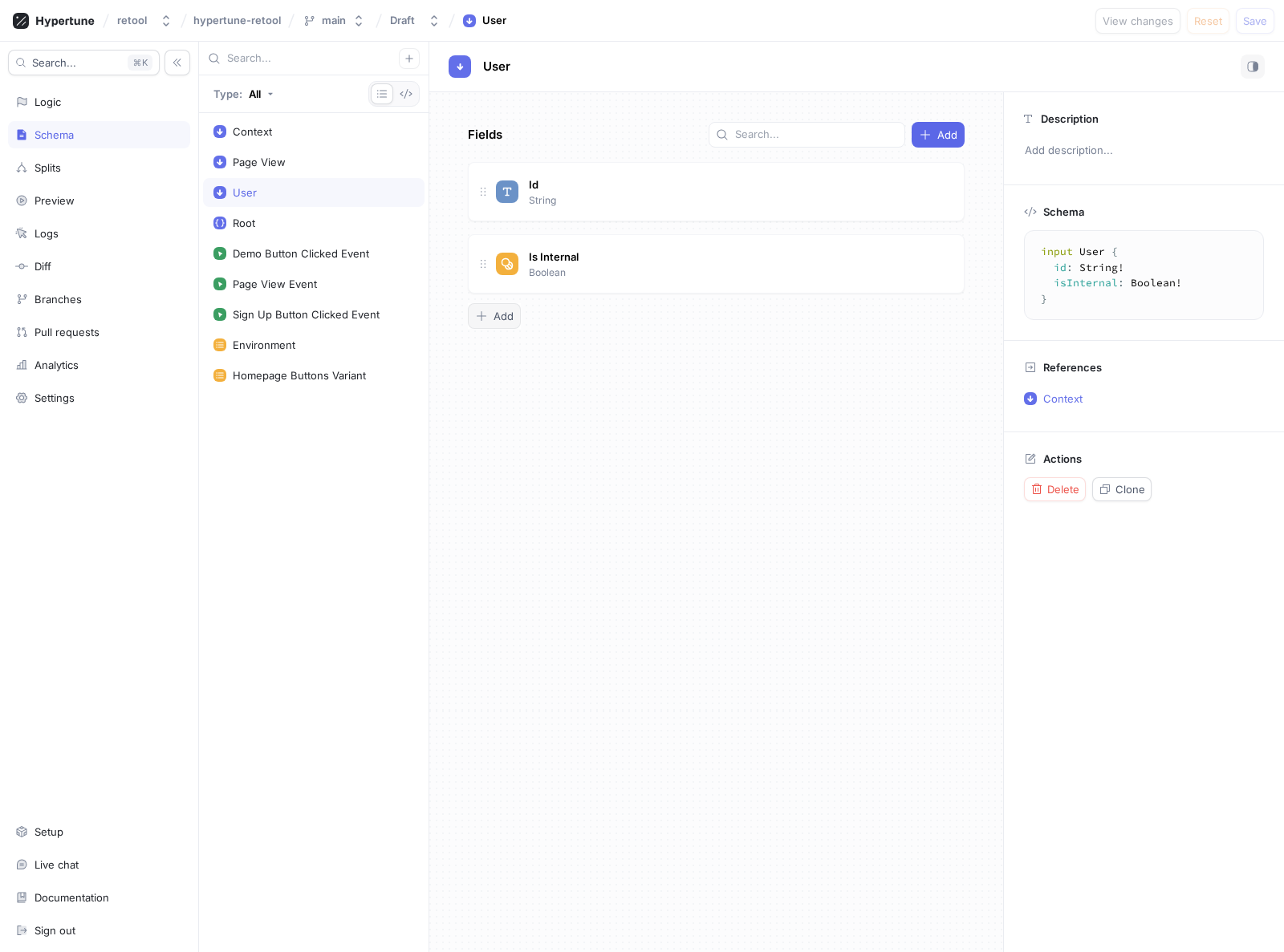
click at [487, 320] on icon "button" at bounding box center [482, 316] width 13 height 13
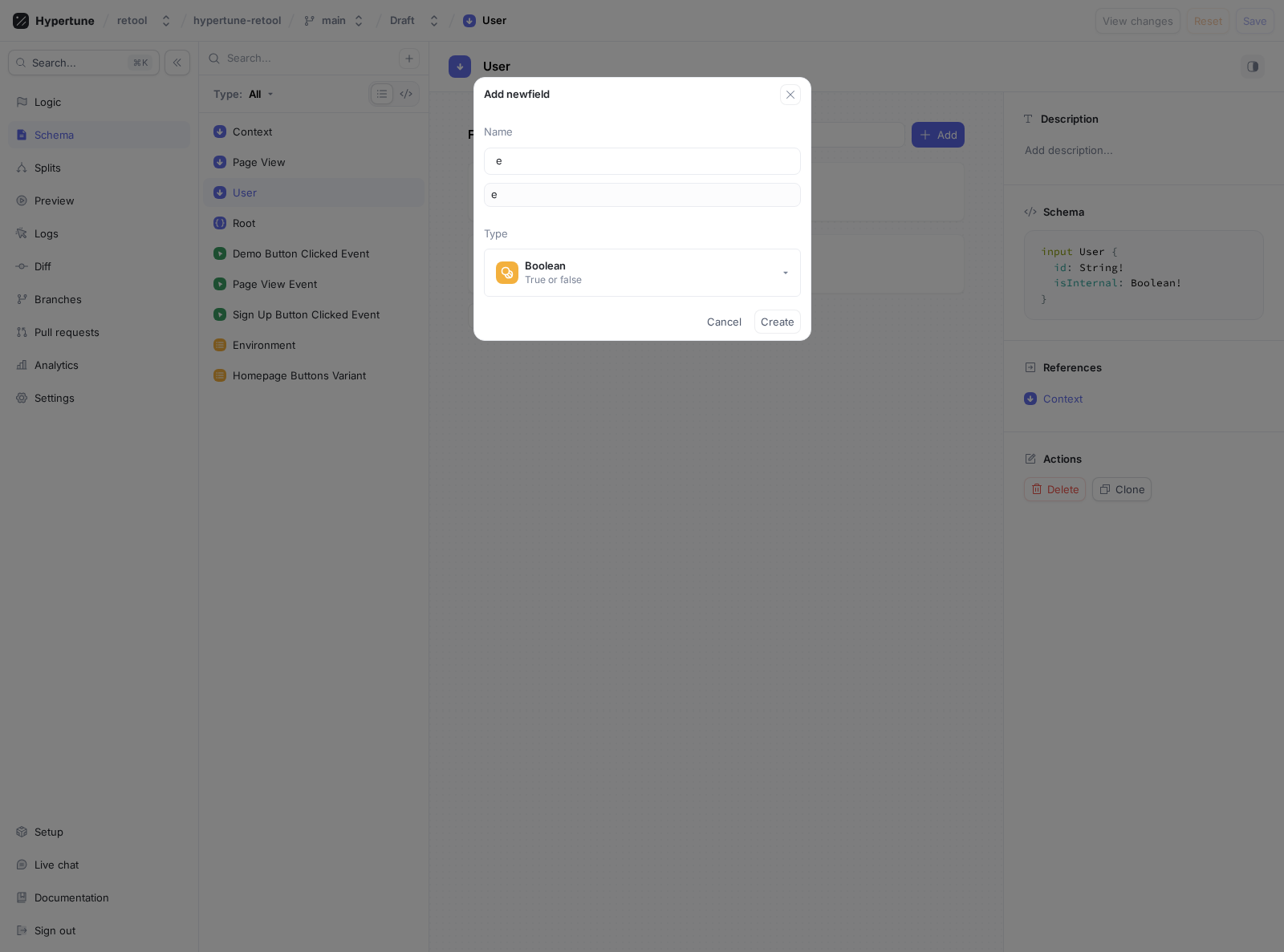
type input "en"
type input "e"
type input "NEa"
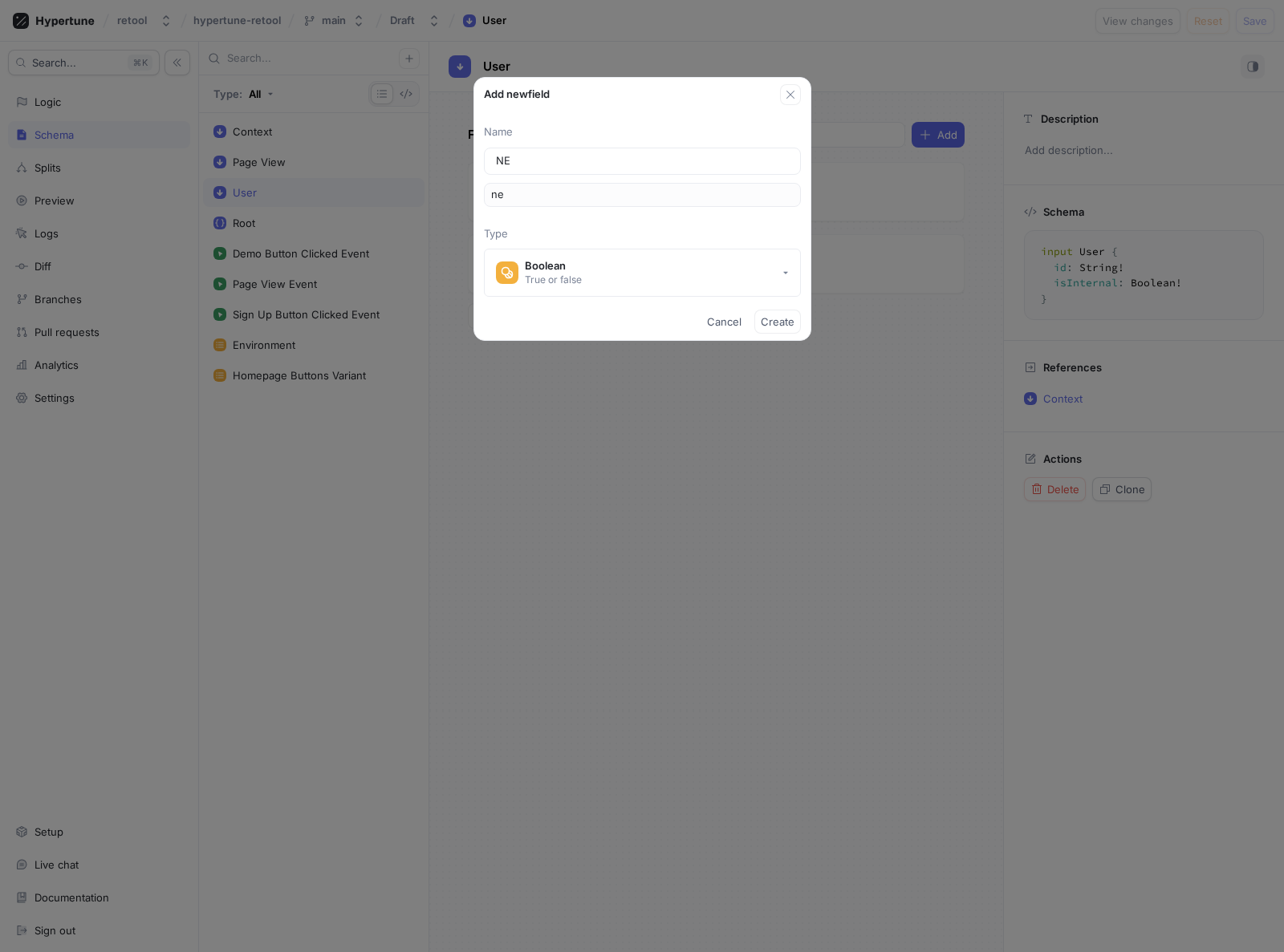
type input "nEa"
type input "NE"
type input "ne"
type input "N"
type input "n"
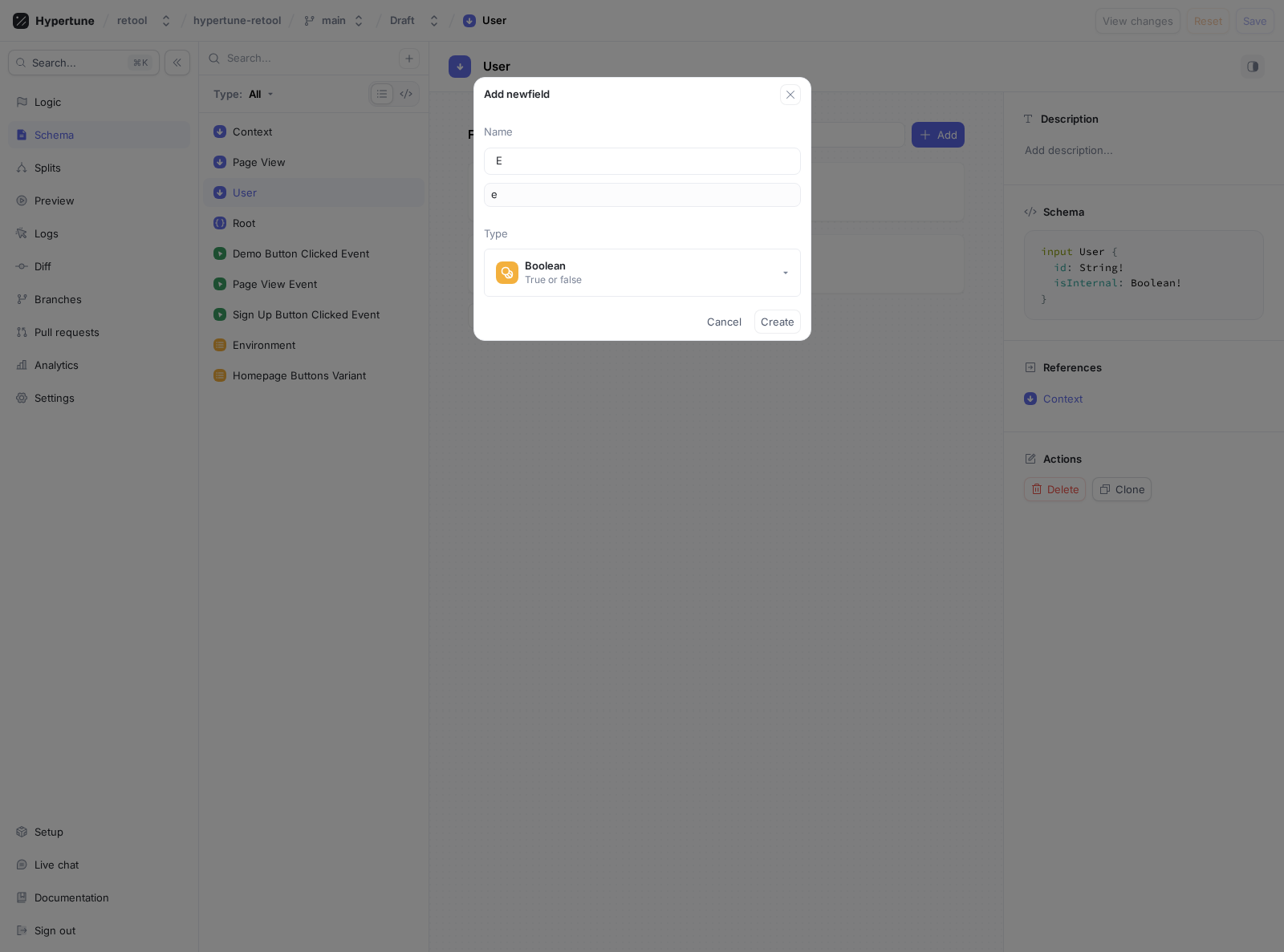
type input "En"
type input "en"
type input "Ena"
type input "ena"
type input "Enab"
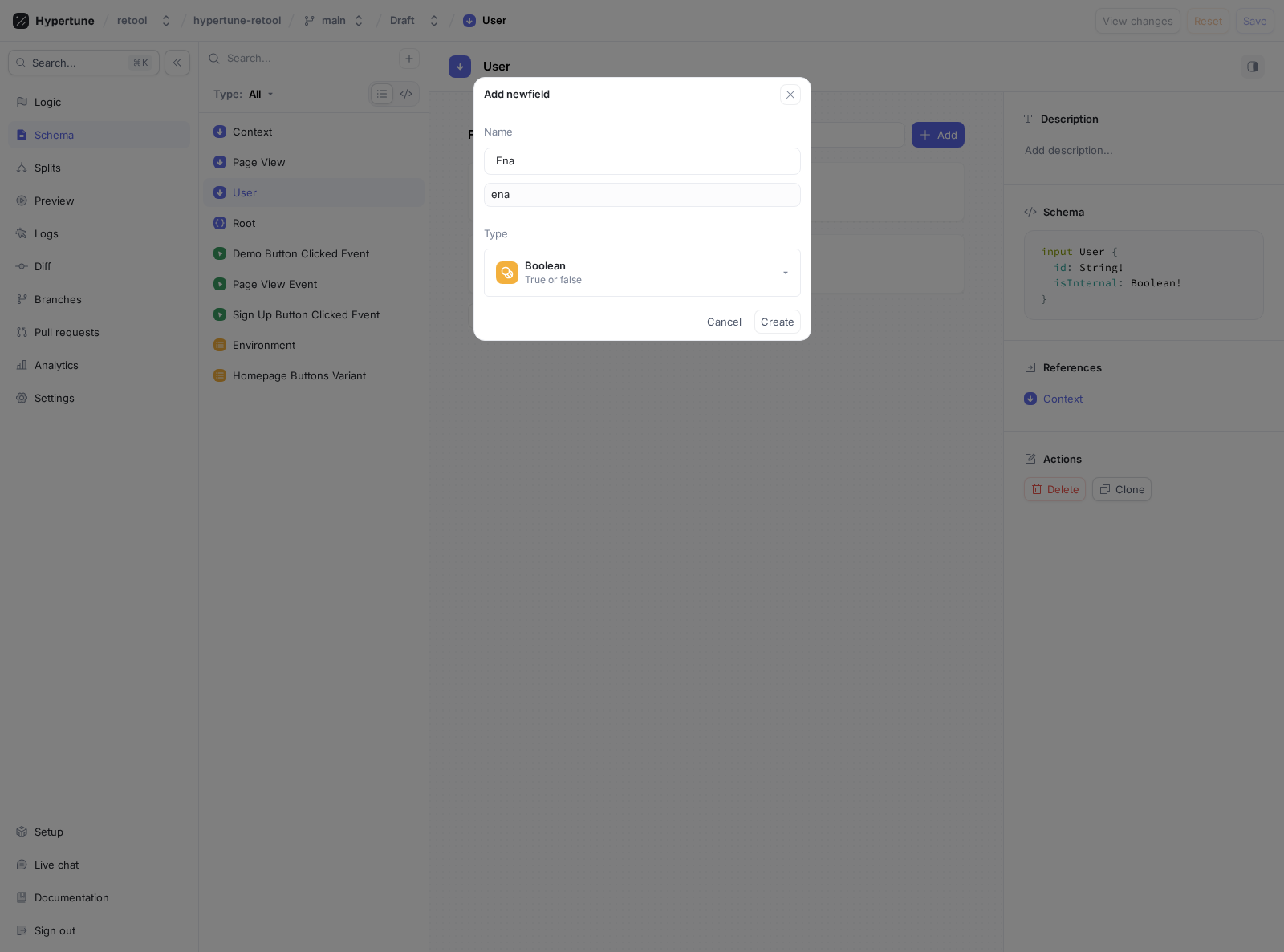
type input "enab"
type input "Enabl"
type input "enabl"
type input "Enable"
type input "enable"
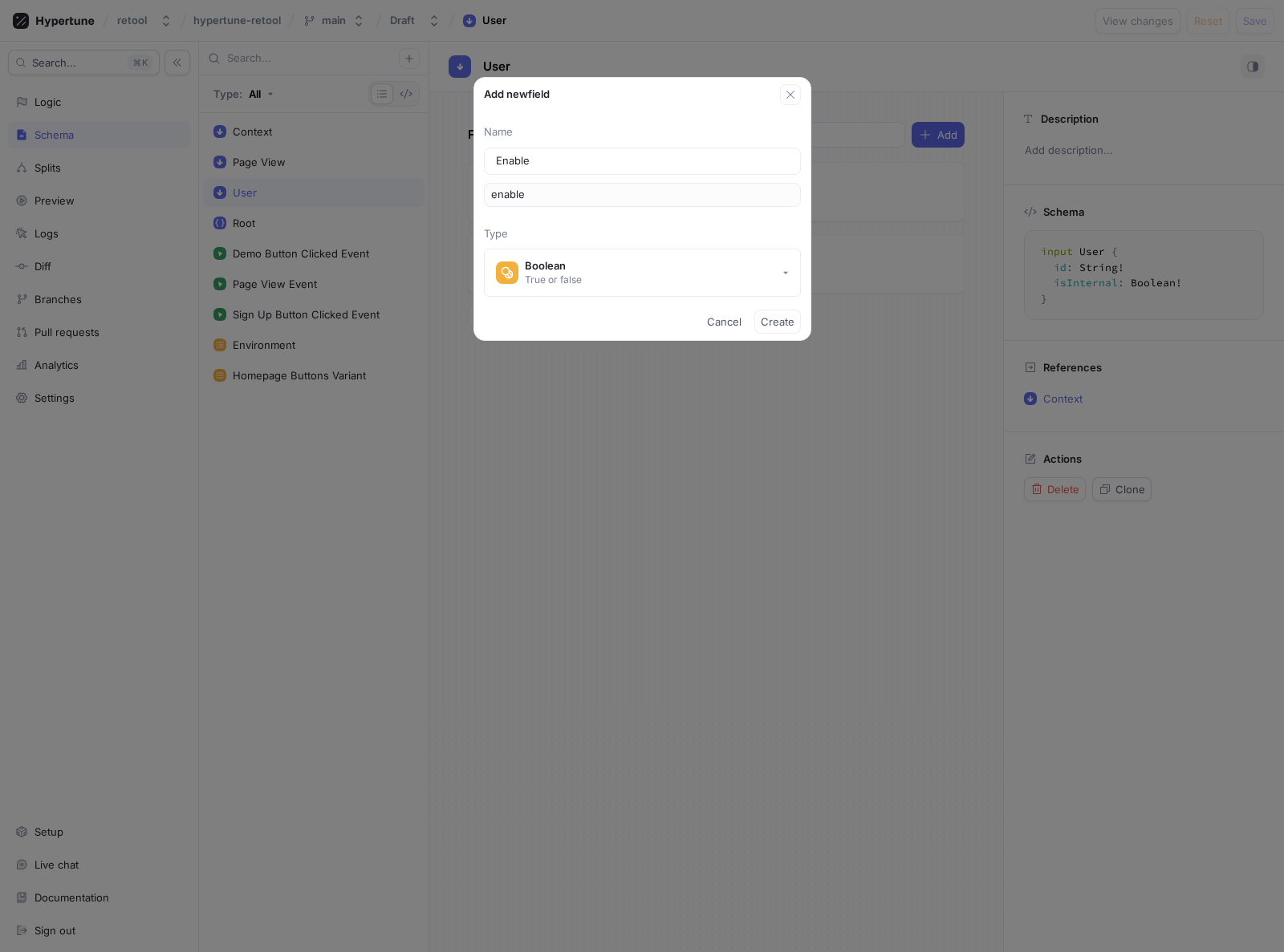
type input "Enable A"
type input "enableA"
type input "Enable As"
type input "enableAs"
type input "Enable Ass"
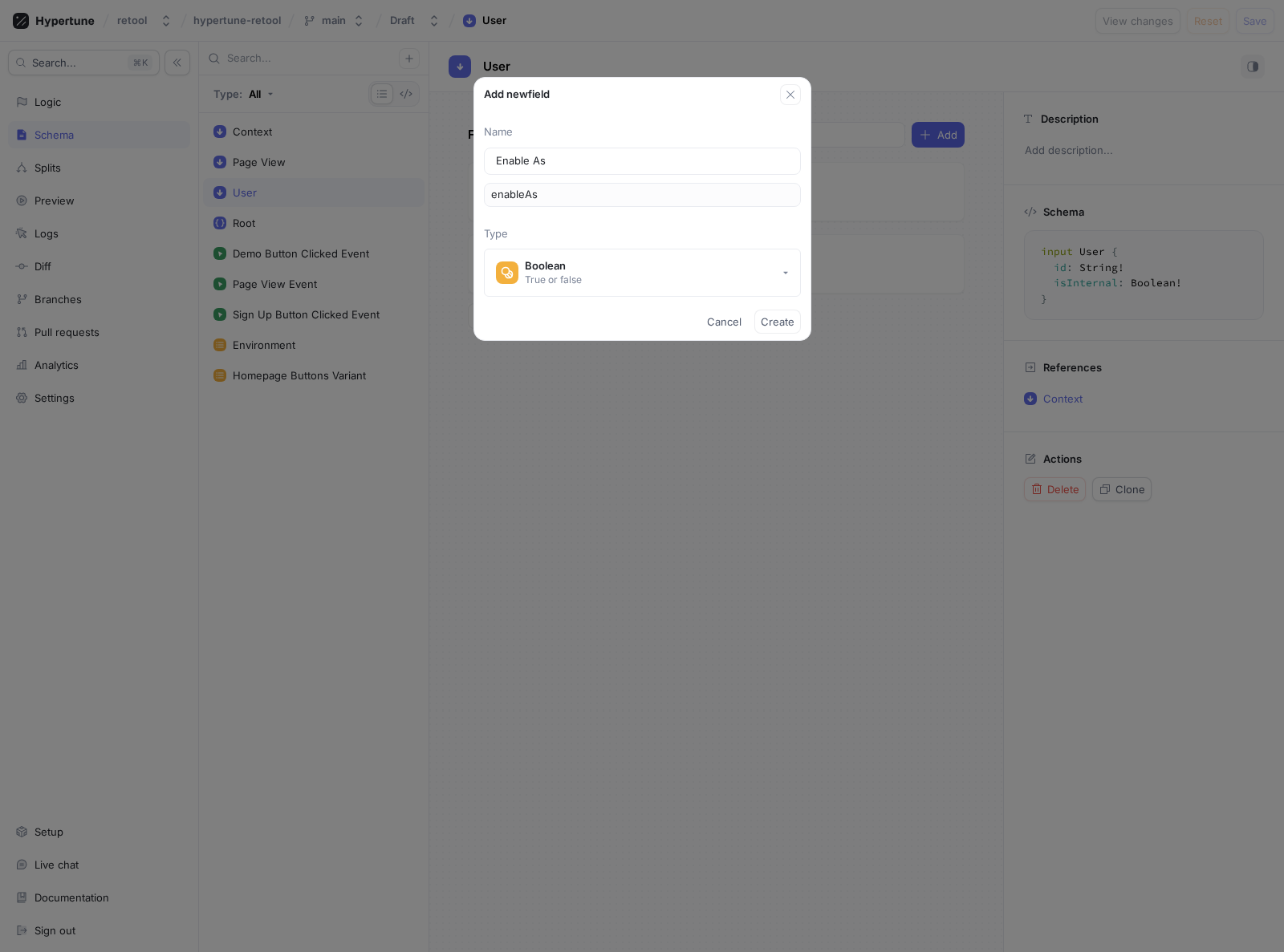
type input "enableAss"
type input "Enable Assi"
type input "enableAssi"
type input "Enable Assis"
type input "enableAssis"
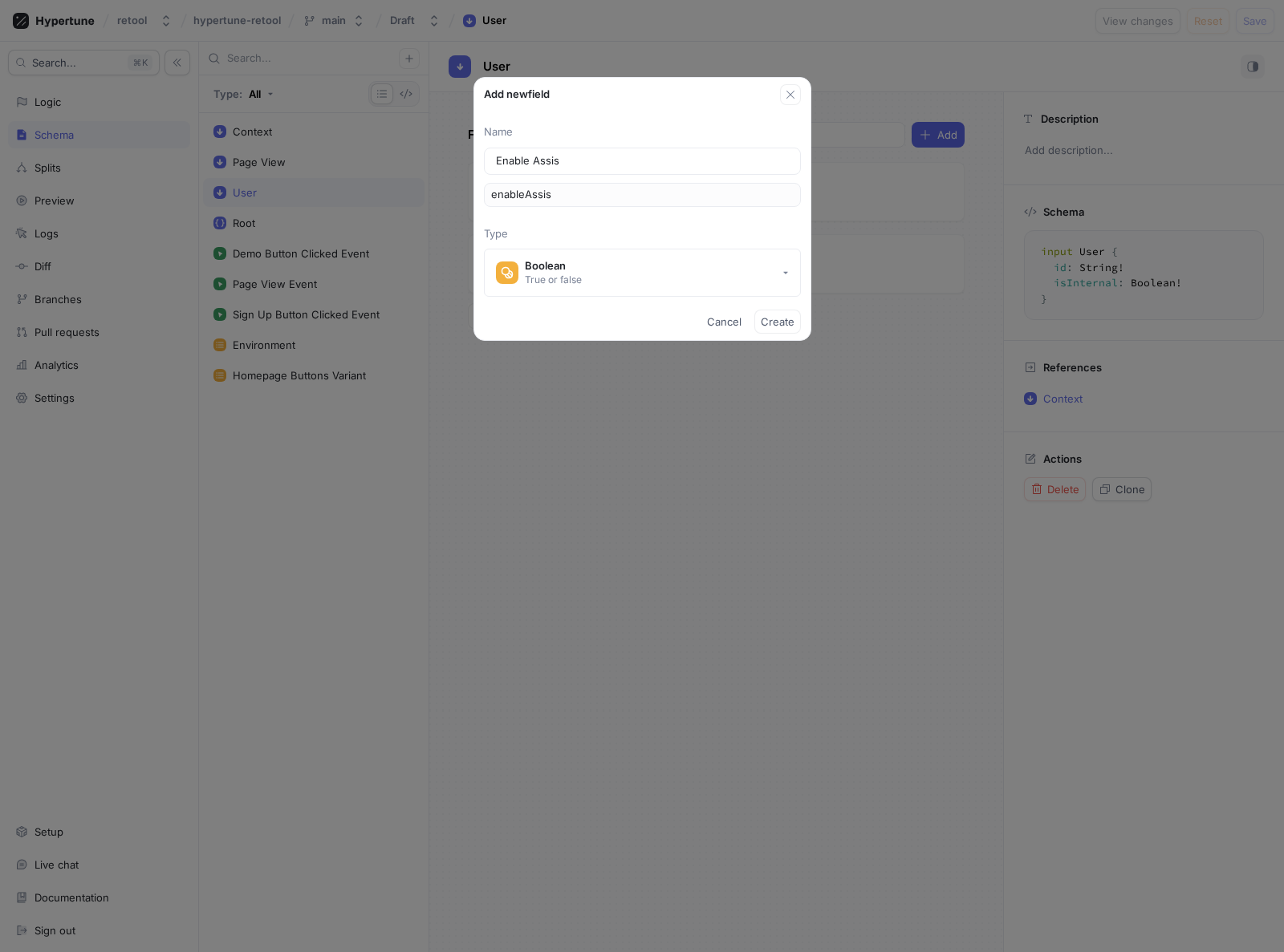
type input "Enable Assist"
type input "enableAssist"
type input "Enable P"
type input "enableP"
type input "Enable Pr"
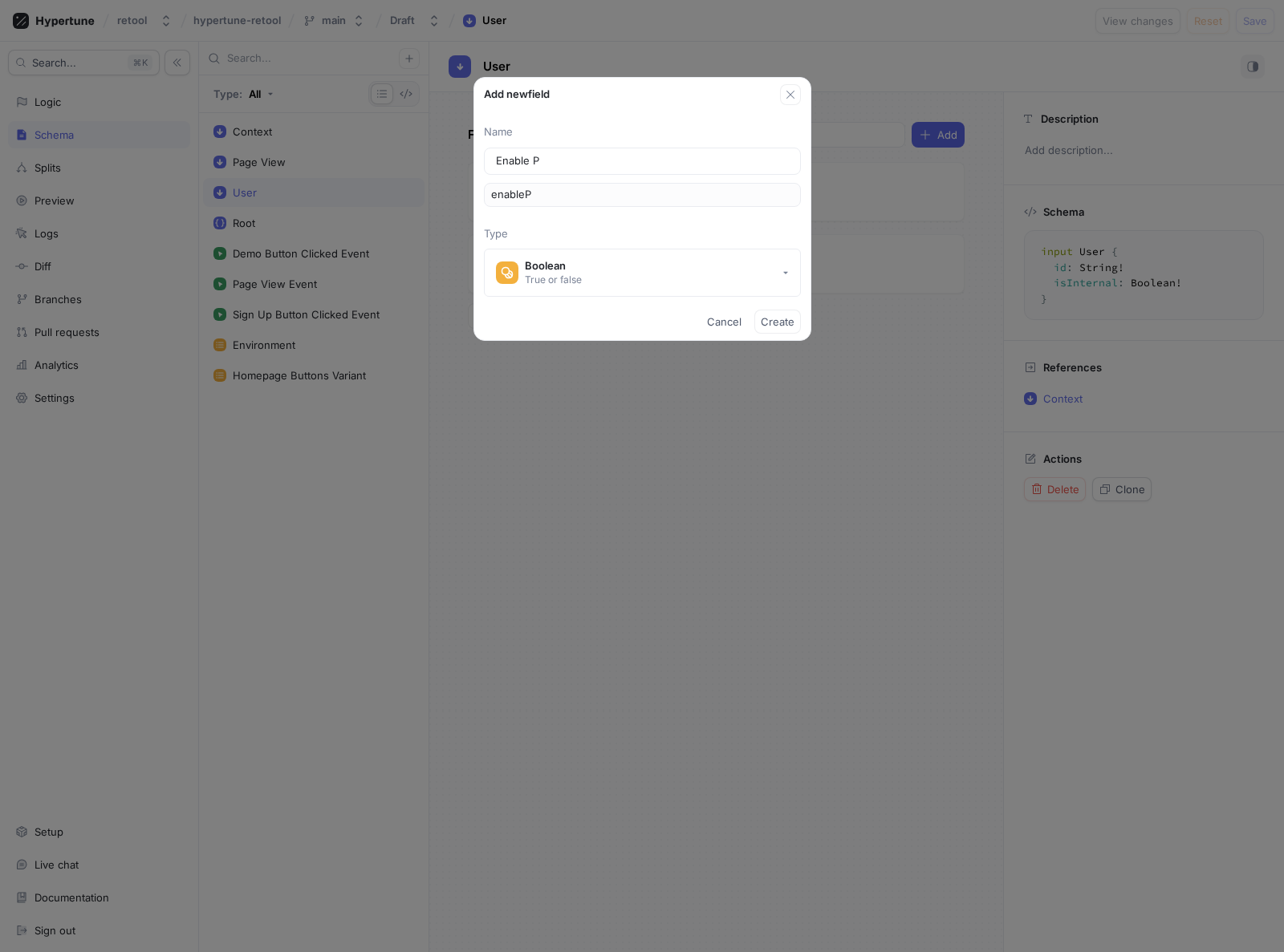
type input "enablePr"
type input "Enable Pro"
type input "enablePro"
type input "Enable Prom"
type input "enableProm"
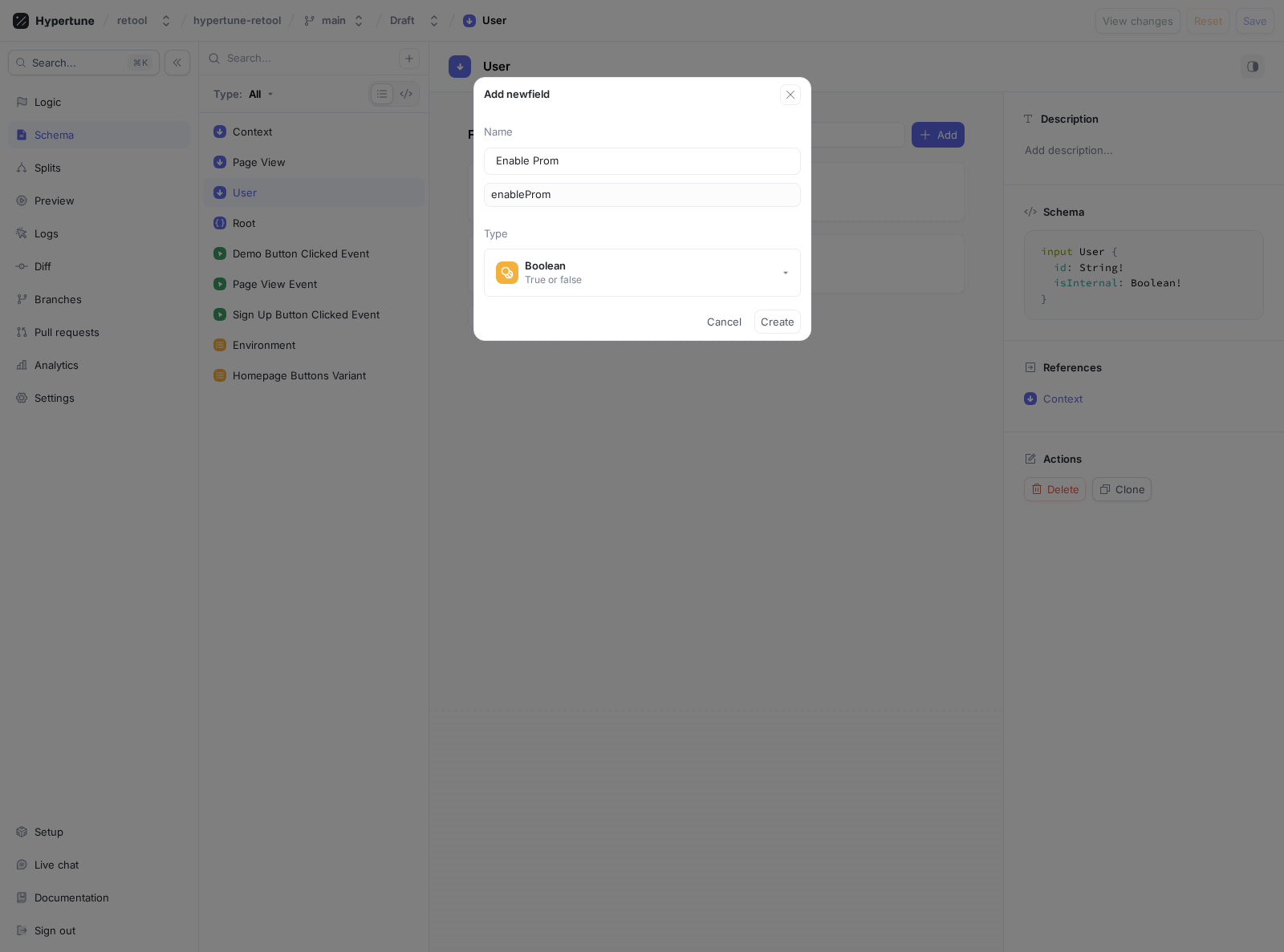
type input "Enable Promp"
type input "enablePromp"
type input "Enable Prom"
type input "enableProm"
type input "Enable Promt"
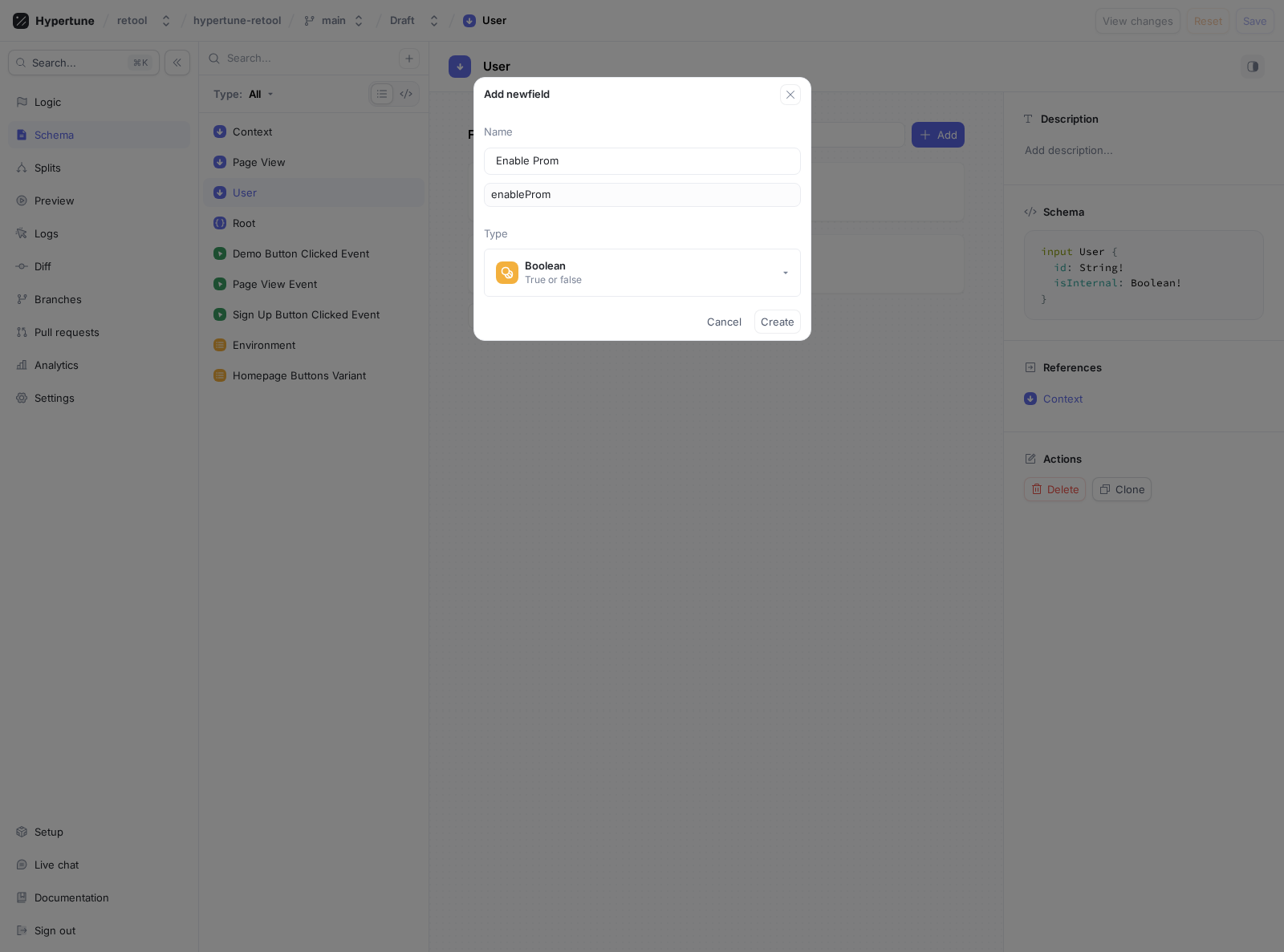
type input "enablePromt"
type input "Enable Prom"
type input "enableProm"
type input "Enable Promp"
type input "enablePromp"
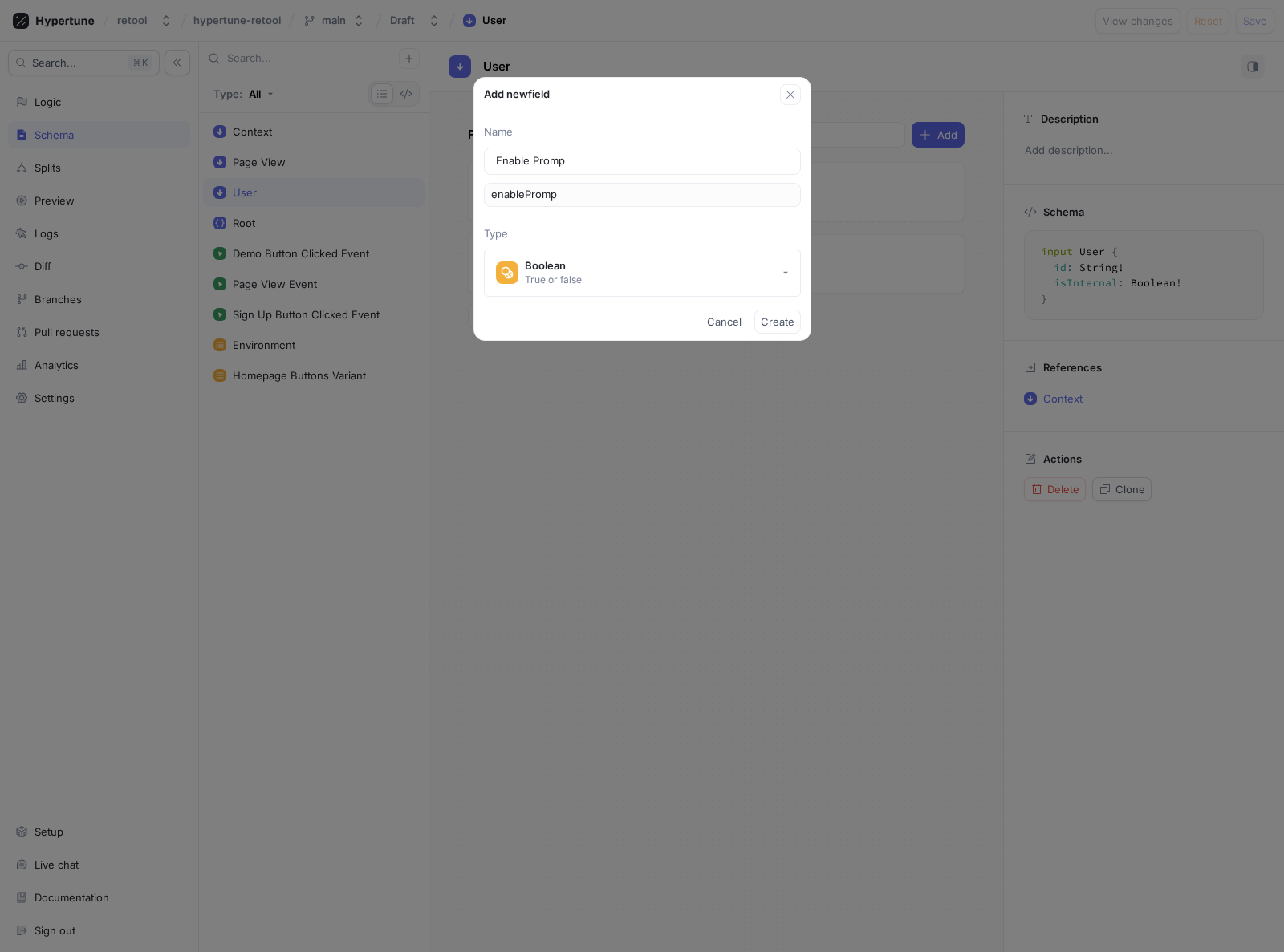
type input "Enable Prompt"
type input "enablePrompt"
type input "Enable Prompt G"
type input "enablePromptG"
type input "Enable Prompt Ge"
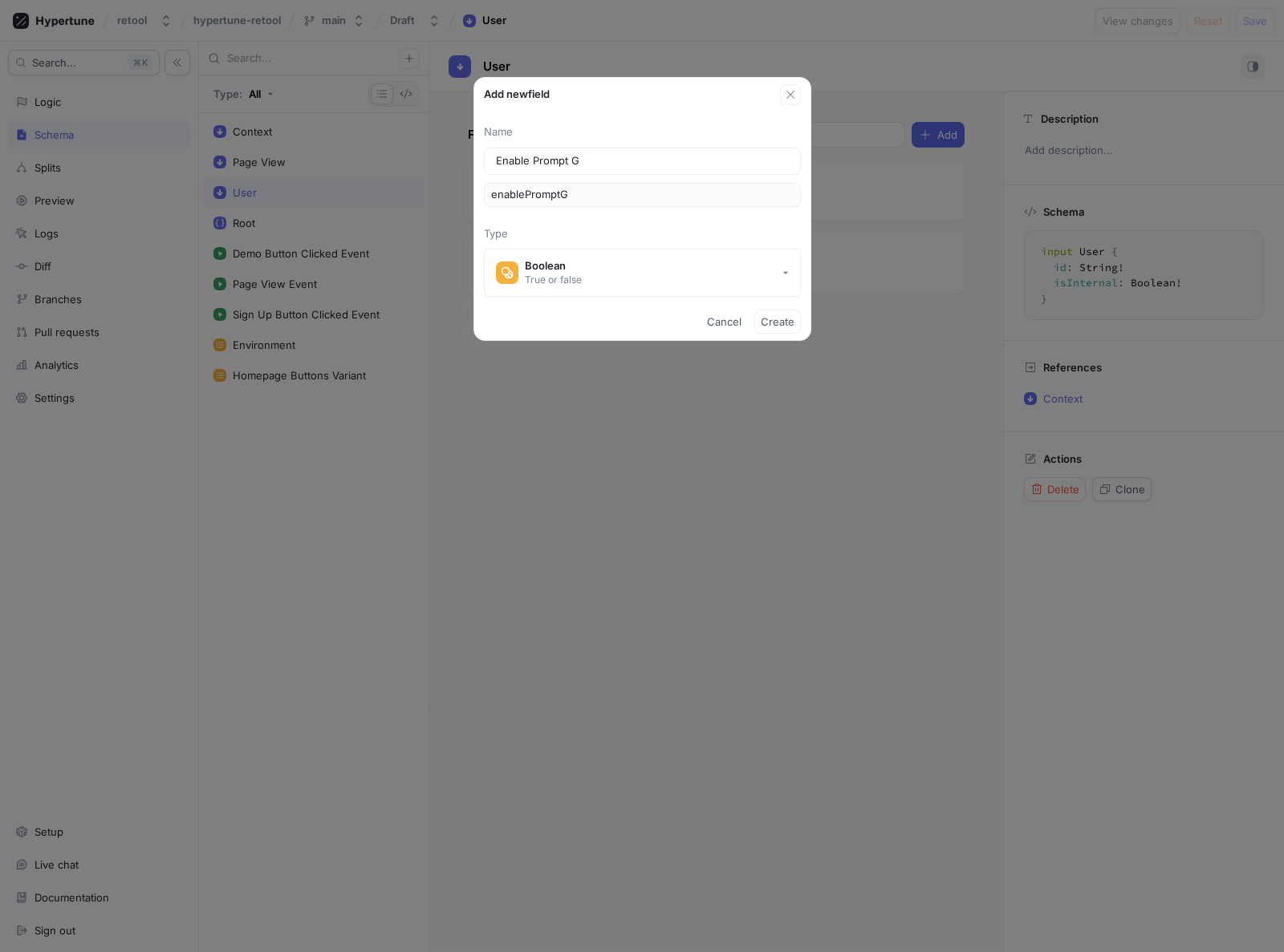
type input "enablePromptGe"
type input "Enable Prompt Gen"
type input "enablePromptGen"
type input "Enable Prompt Gene"
type input "enablePromptGene"
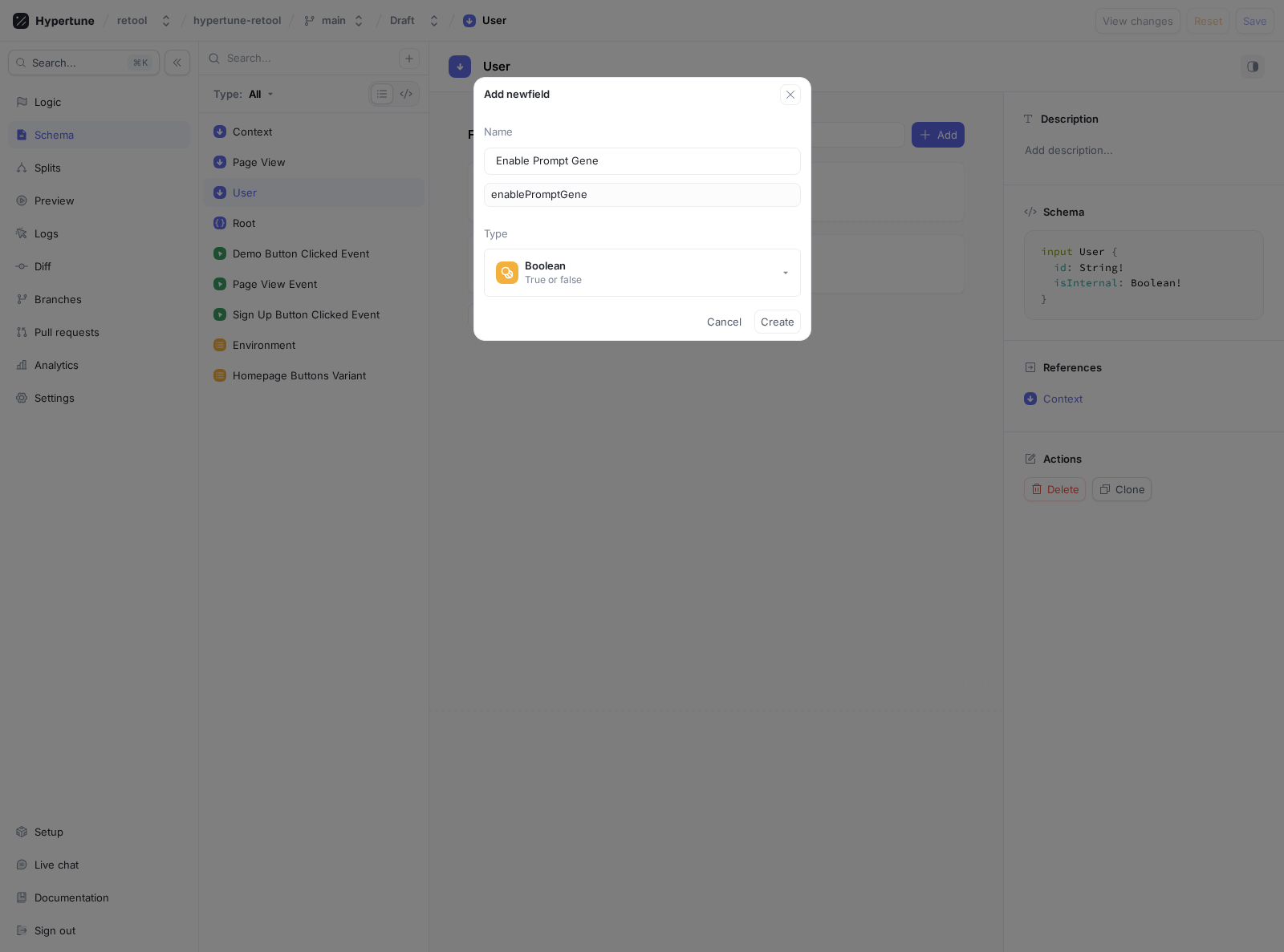
type input "Enable Prompt Gener"
type input "enablePromptGener"
type input "Enable Prompt Genera"
type input "enablePromptGenera"
type input "Enable Prompt Generat"
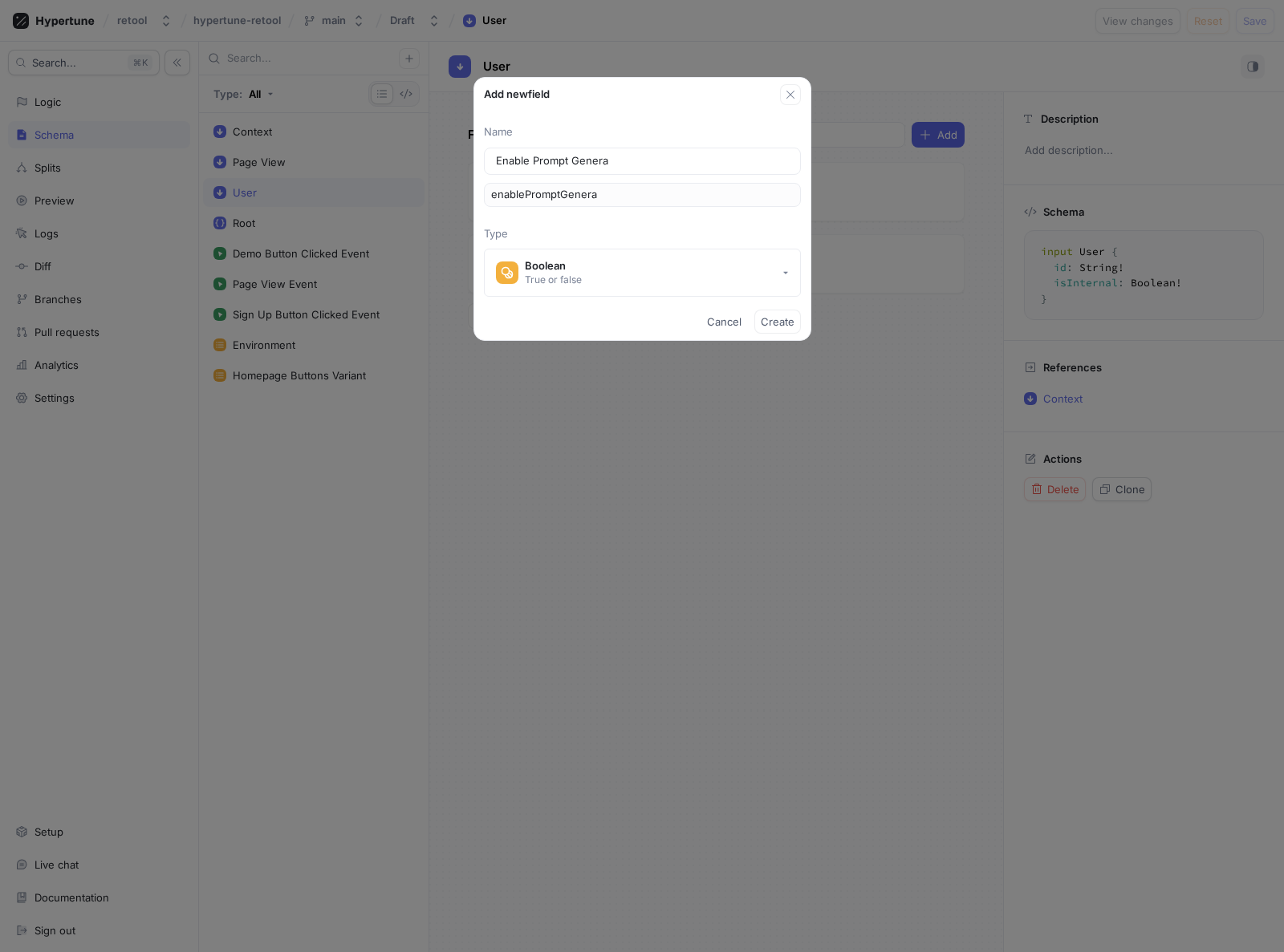
type input "enablePromptGenerat"
type input "Enable Prompt Generato"
type input "enablePromptGenerato"
type input "Enable Prompt Generator"
type input "enablePromptGenerator"
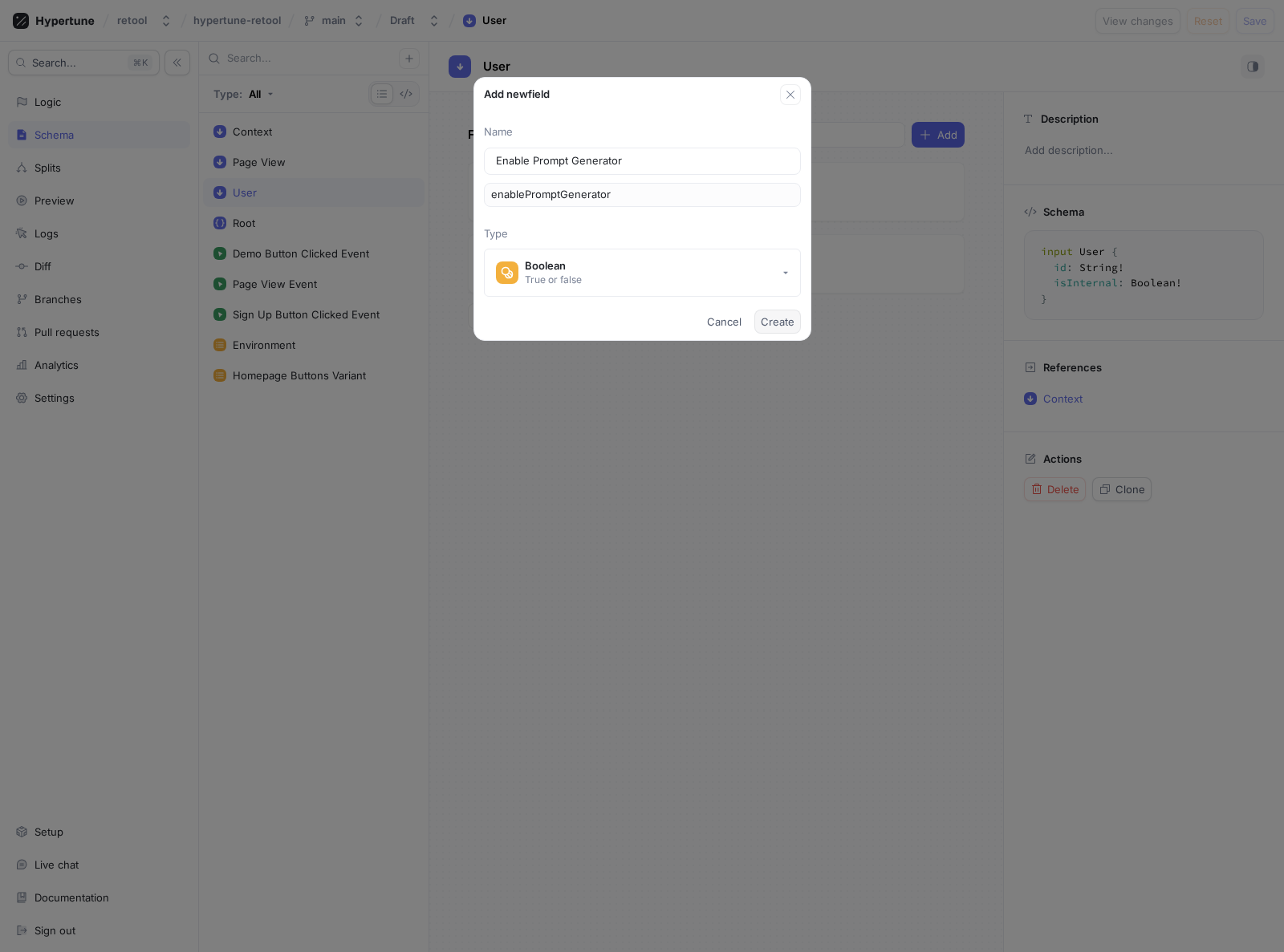
type input "Enable Prompt Generator"
click at [780, 323] on span "Create" at bounding box center [777, 322] width 33 height 9
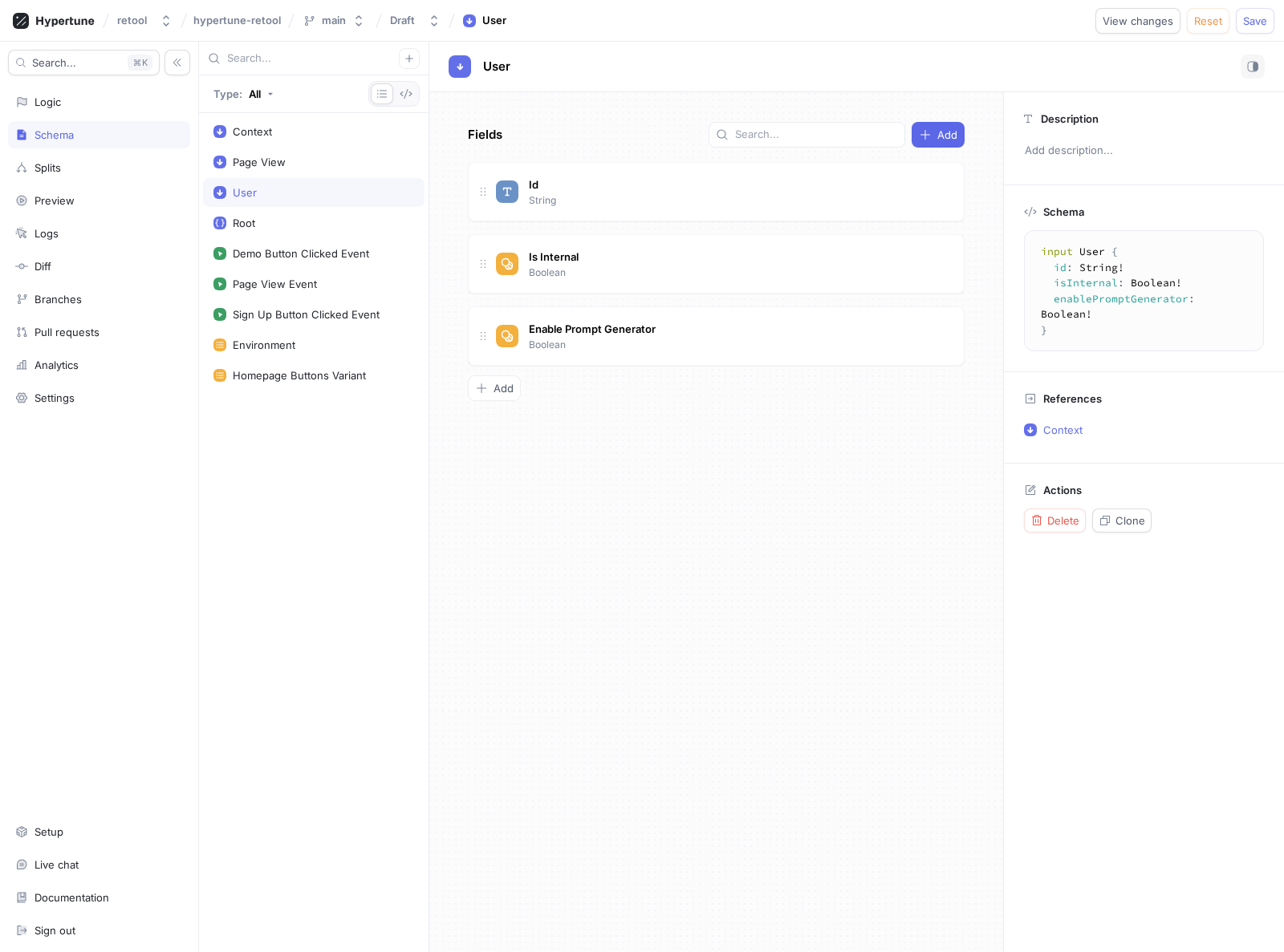
click at [696, 441] on div "Fields Add Id String Is Internal Boolean Enable Prompt Generator Boolean To pic…" at bounding box center [715, 522] width 574 height 860
click at [1247, 27] on button "Save" at bounding box center [1255, 21] width 39 height 26
click at [1118, 302] on textarea "input User { id: String! isInternal: Boolean! enablePromptGenerator: Boolean! }" at bounding box center [1144, 290] width 226 height 106
click at [68, 106] on div "Logic" at bounding box center [98, 102] width 167 height 13
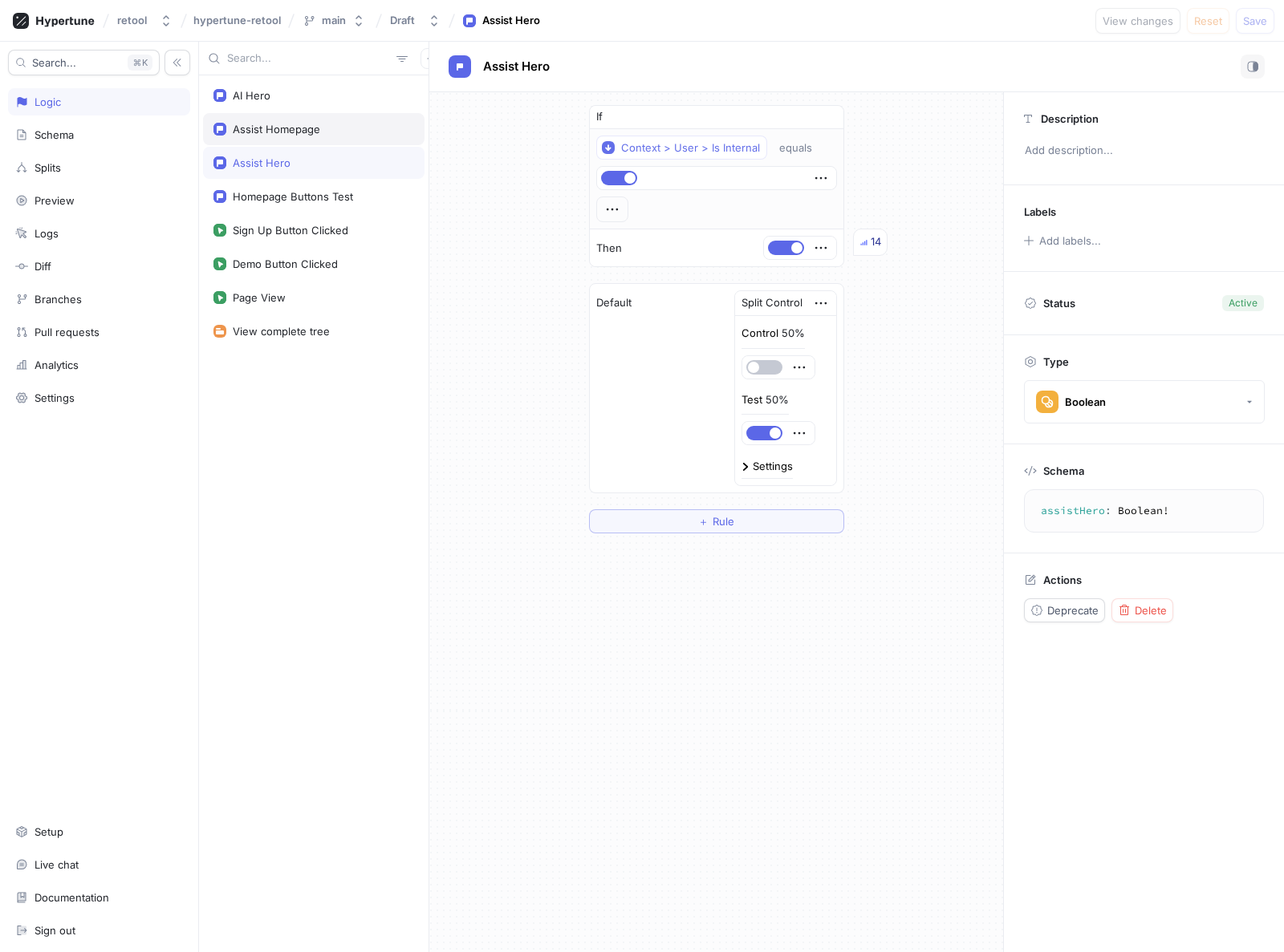
click at [285, 131] on div "Assist Homepage" at bounding box center [276, 129] width 88 height 13
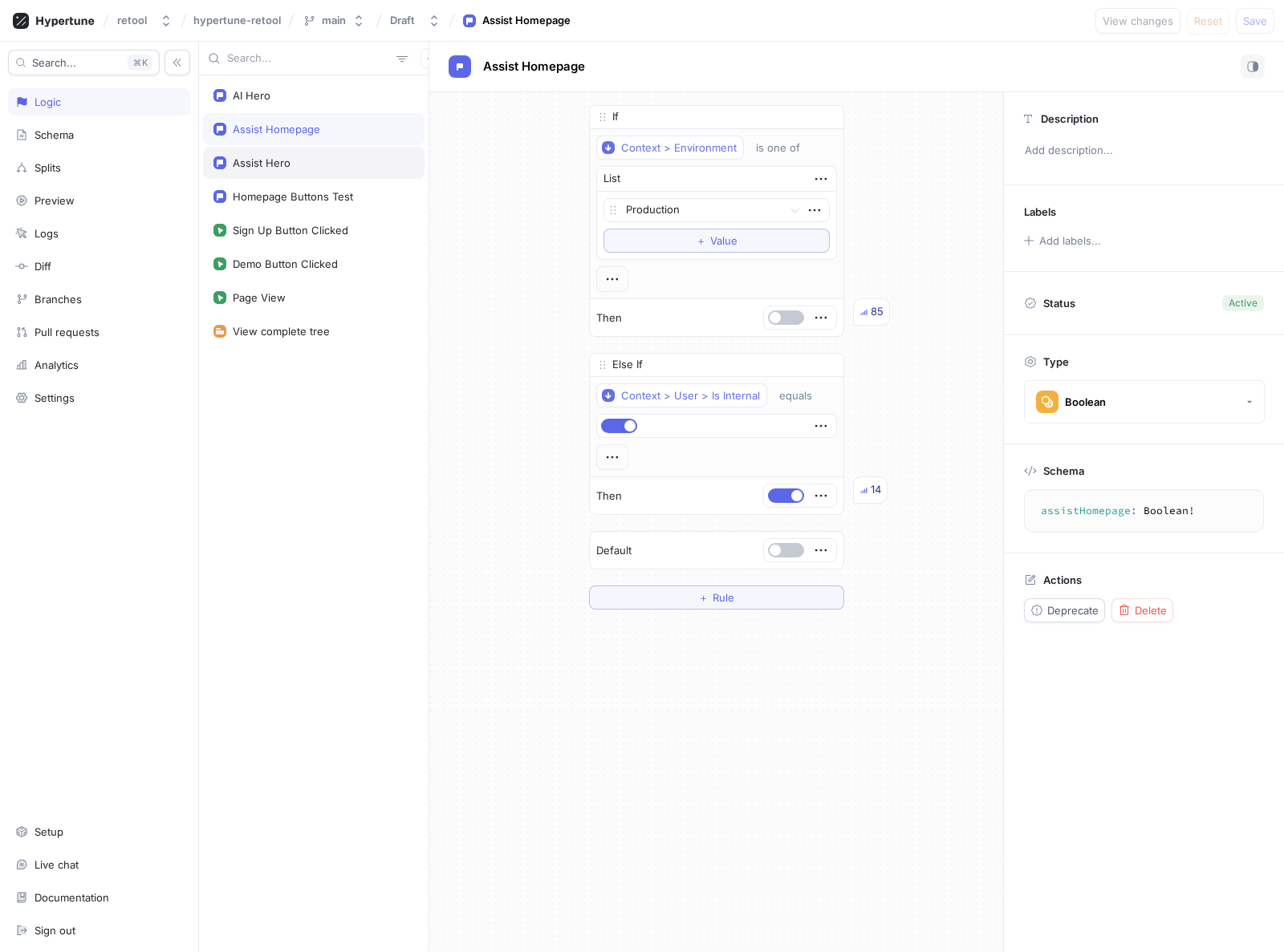
click at [277, 167] on div "Assist Hero" at bounding box center [262, 163] width 58 height 13
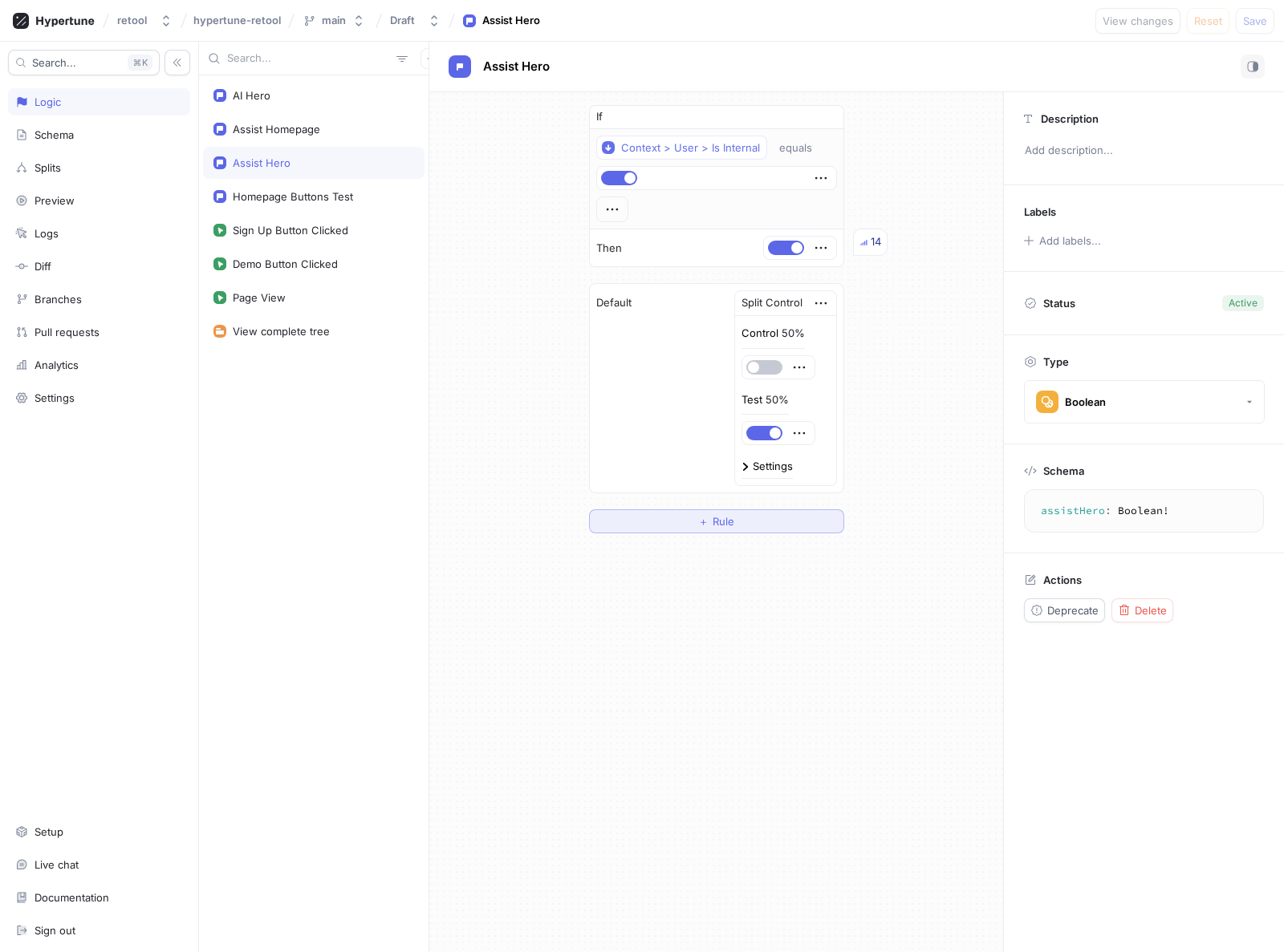
click at [724, 517] on span "Rule" at bounding box center [723, 521] width 21 height 9
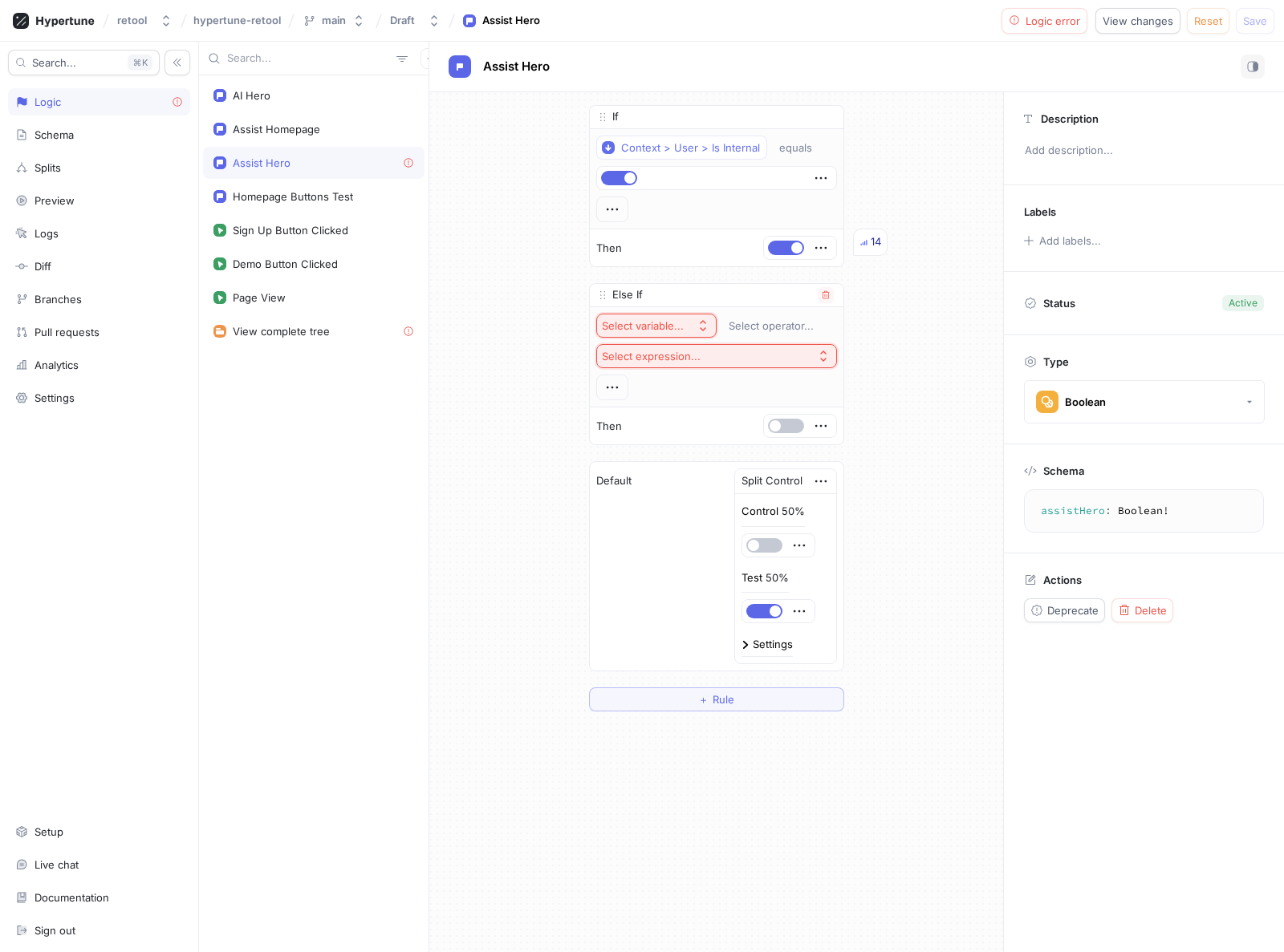
click at [685, 331] on div "Select variable..." at bounding box center [645, 326] width 88 height 14
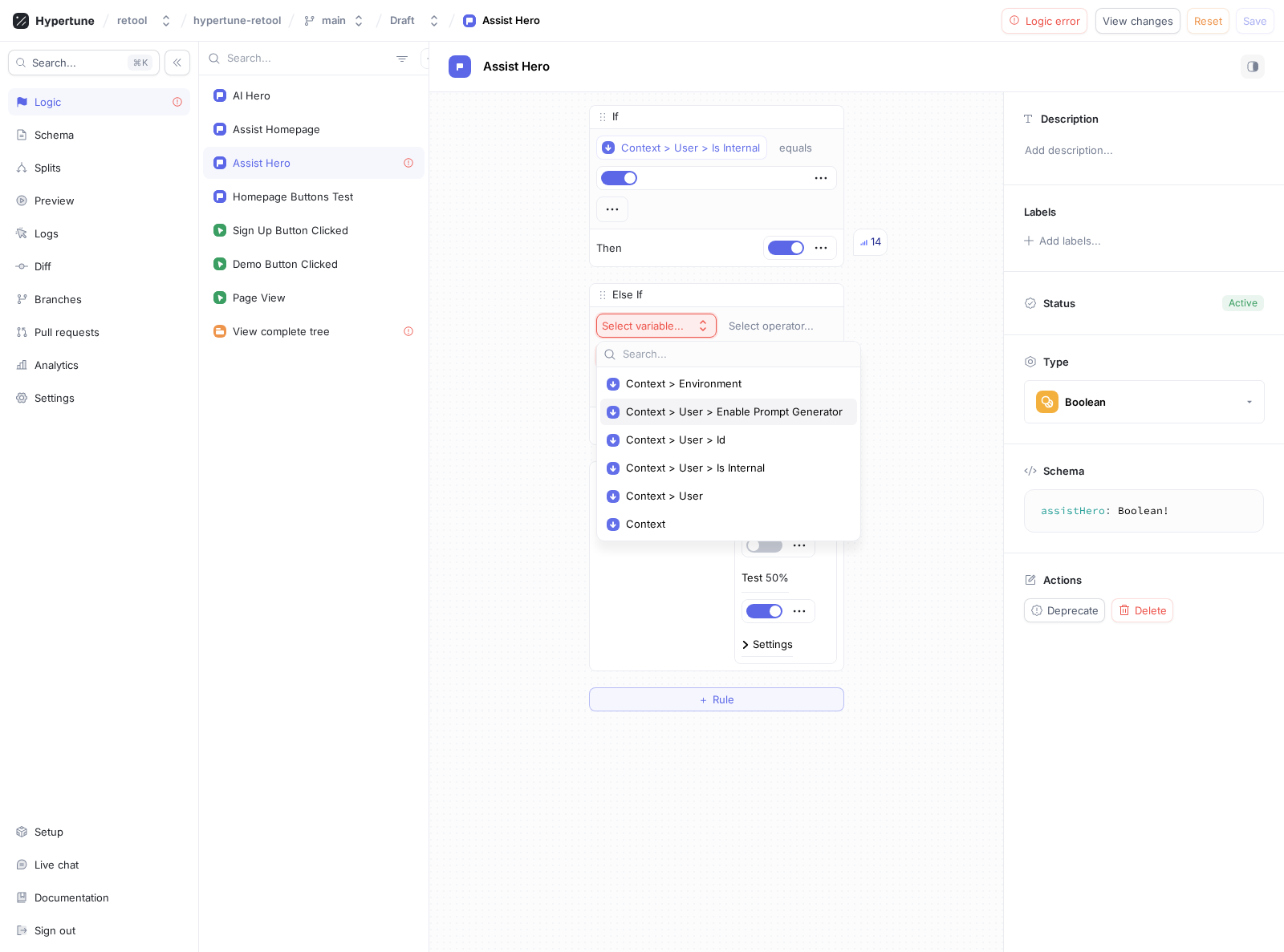
click at [693, 414] on span "Context > User > Enable Prompt Generator" at bounding box center [734, 411] width 216 height 14
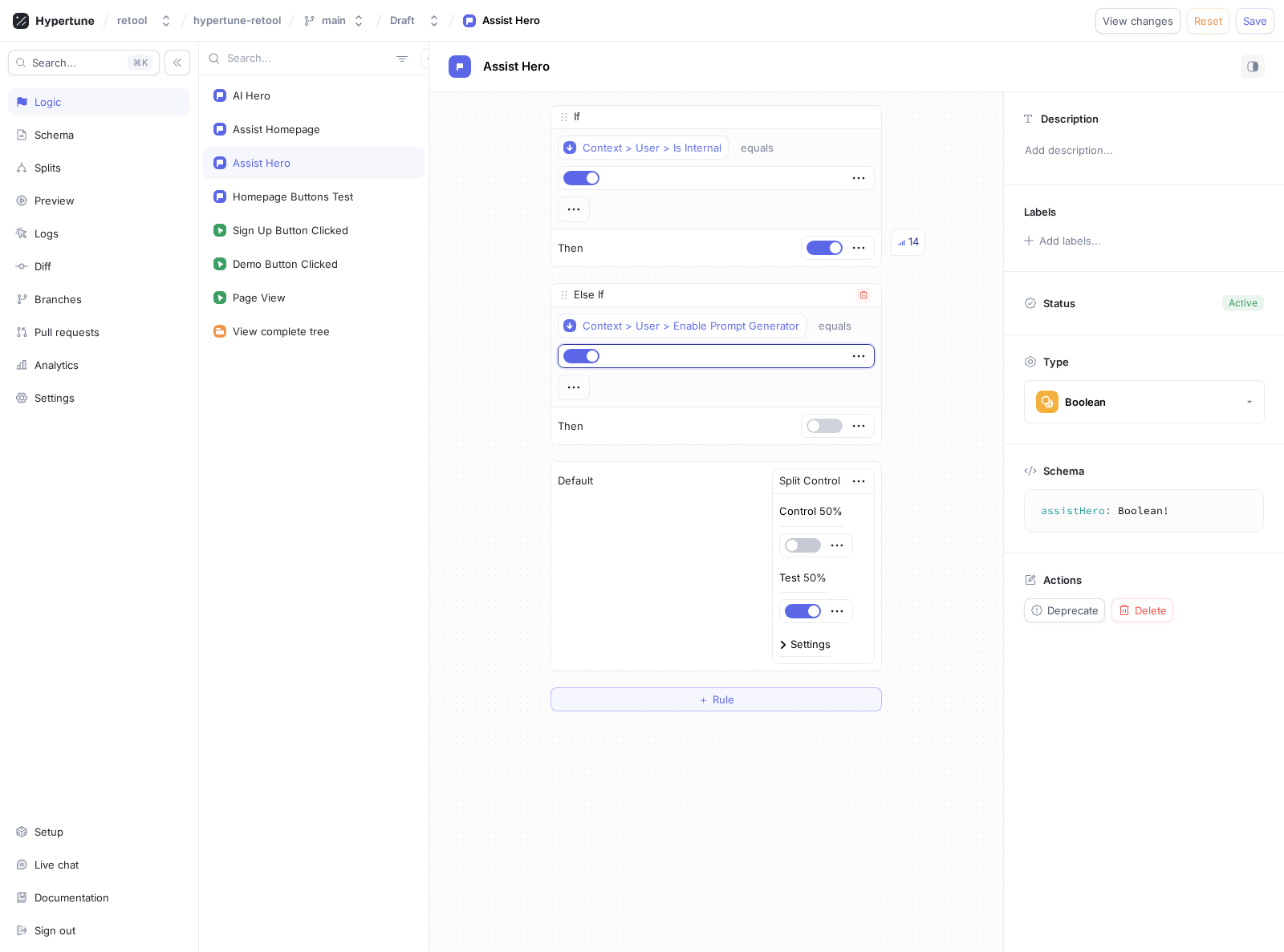
click at [812, 423] on span "button" at bounding box center [813, 426] width 11 height 11
click at [943, 435] on div "If Context > User > Is Internal equals Then 14 Else If Context > User > Enable …" at bounding box center [715, 409] width 574 height 632
click at [1259, 19] on span "Save" at bounding box center [1255, 20] width 24 height 9
click at [481, 225] on div "If Context > User > Is Internal equals Then 14 Else If Context > User > Enable …" at bounding box center [715, 409] width 574 height 632
